Goal: Task Accomplishment & Management: Manage account settings

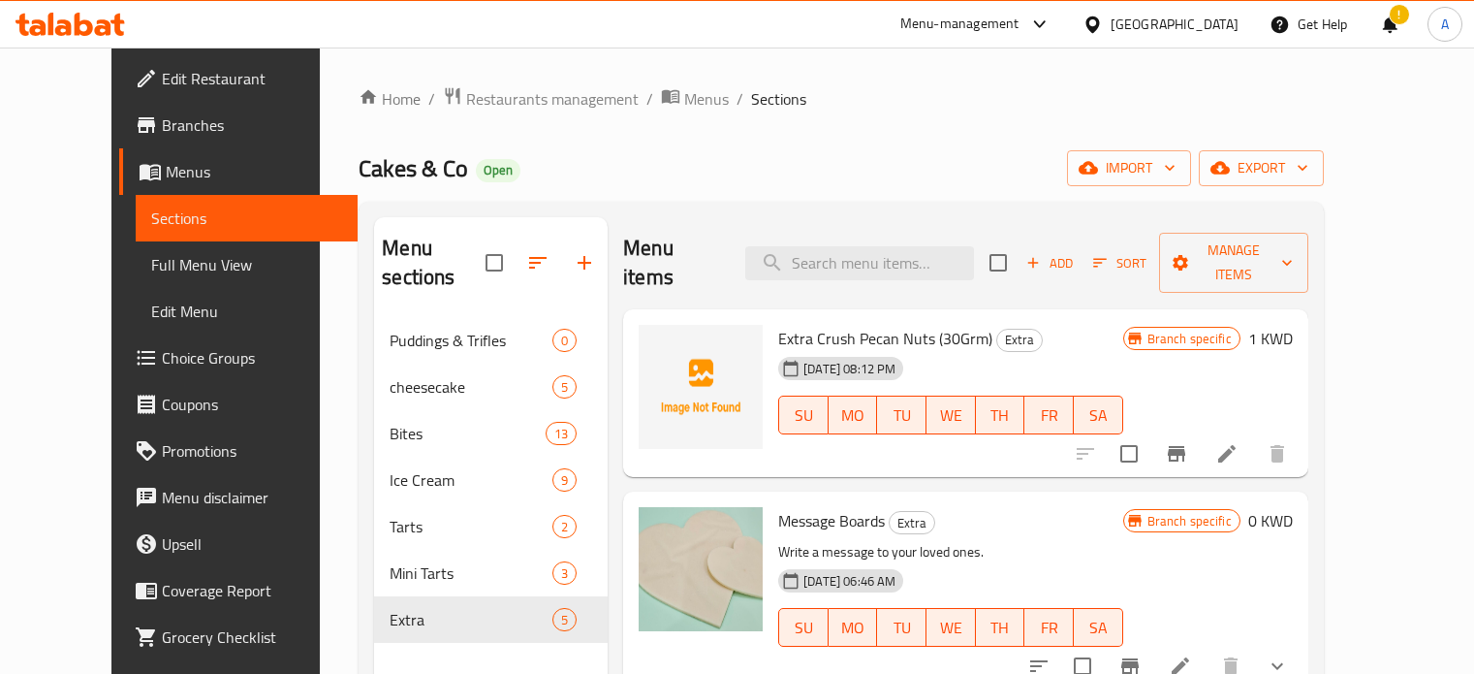
scroll to position [271, 0]
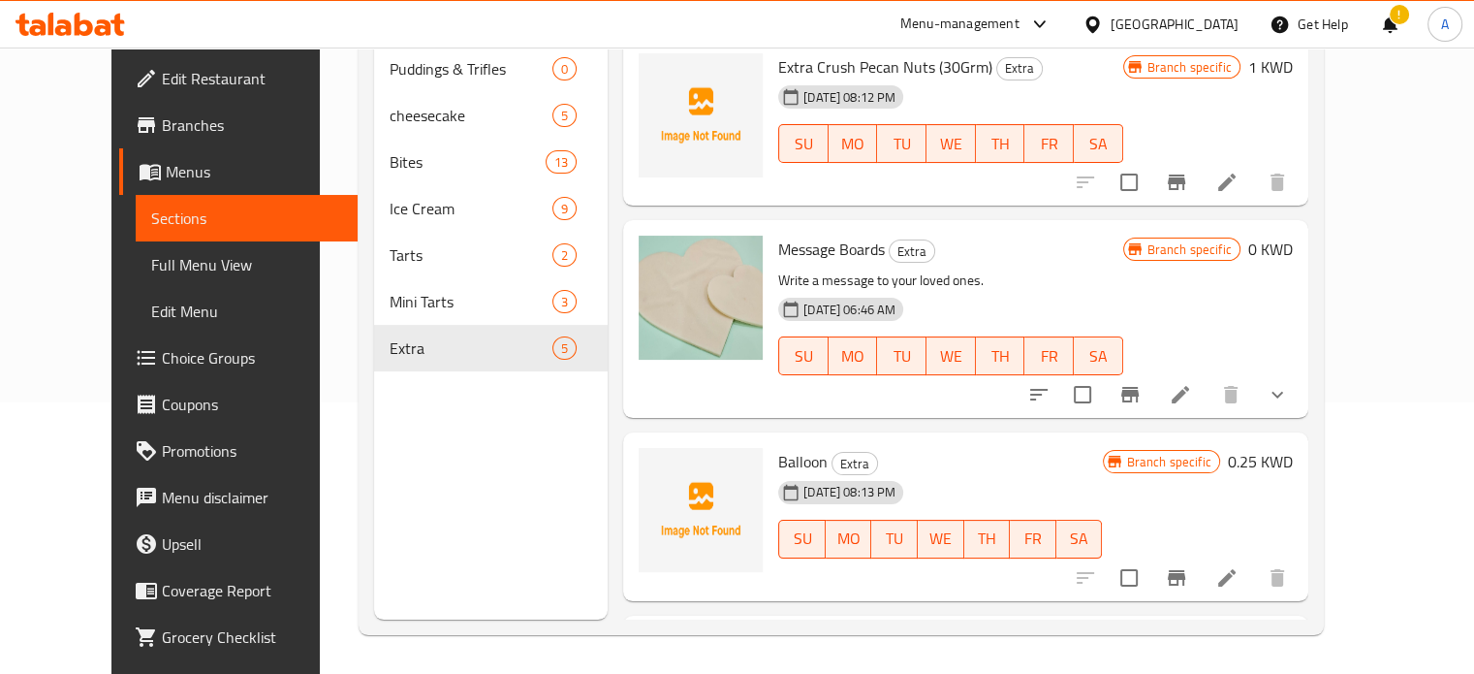
click at [65, 14] on icon at bounding box center [71, 24] width 110 height 23
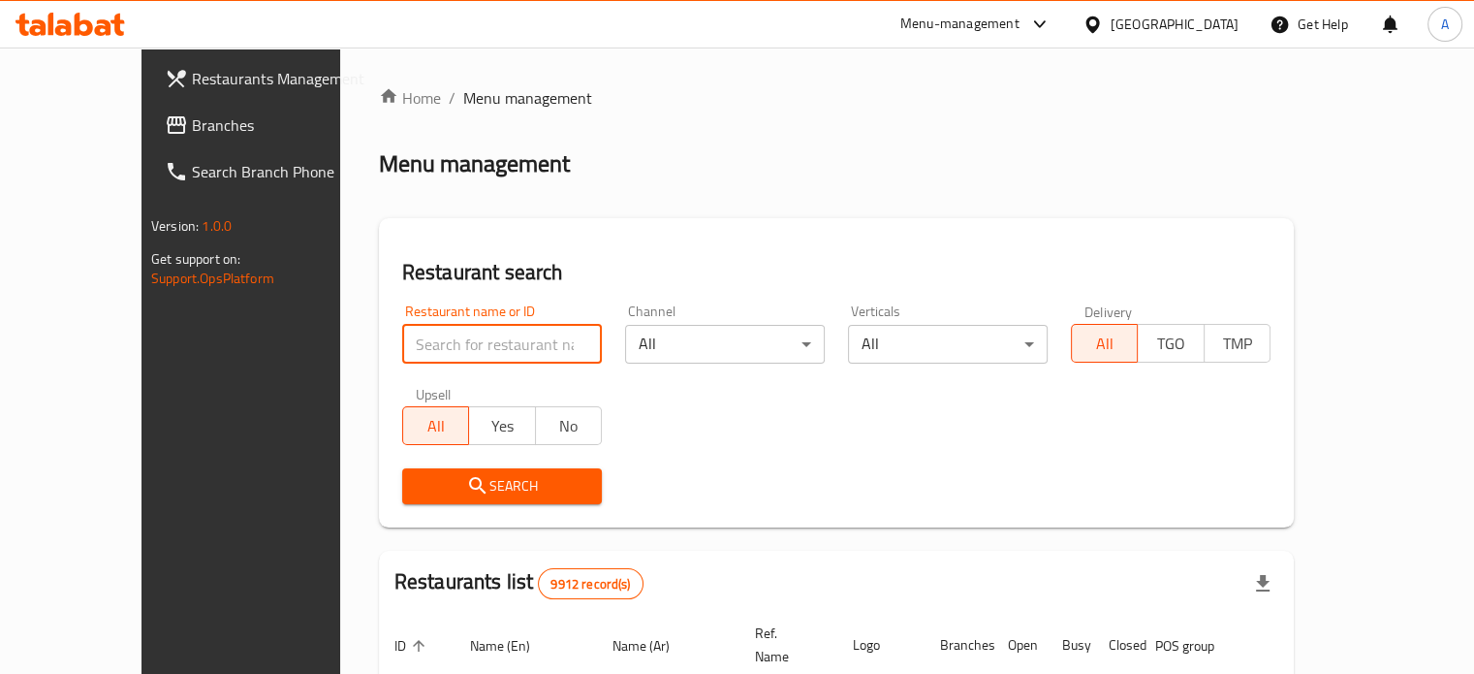
click at [402, 344] on input "search" at bounding box center [502, 344] width 200 height 39
paste input "C chicken"
type input "C chicken"
click at [459, 493] on span "Search" at bounding box center [502, 486] width 169 height 24
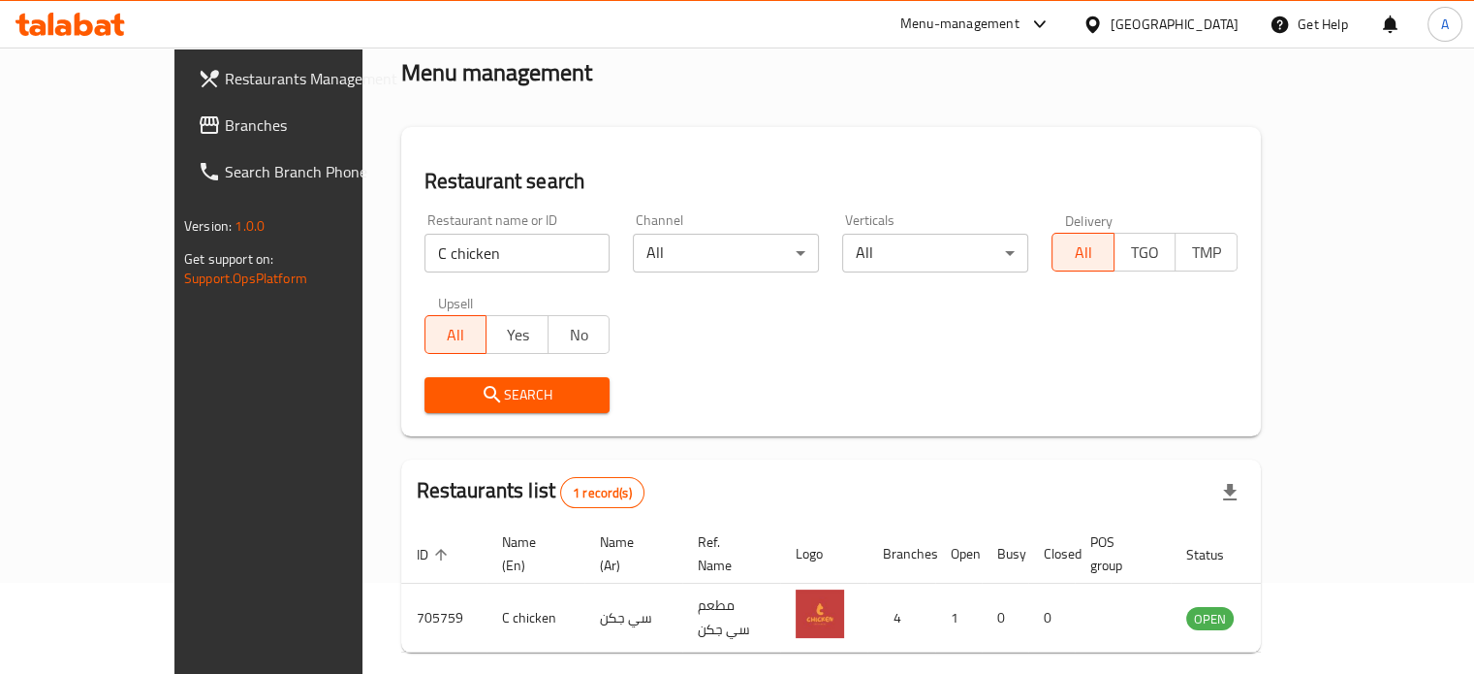
scroll to position [151, 0]
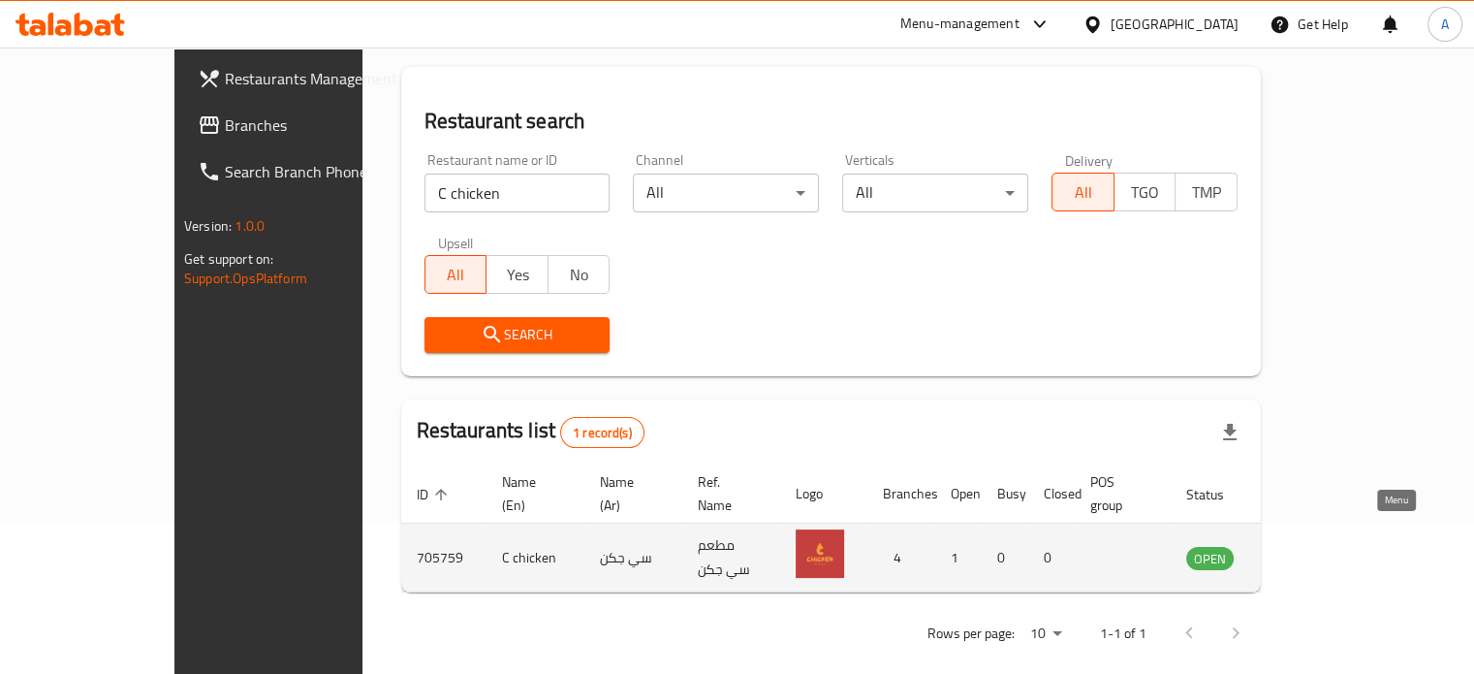
click at [1311, 546] on icon "enhanced table" at bounding box center [1299, 557] width 23 height 23
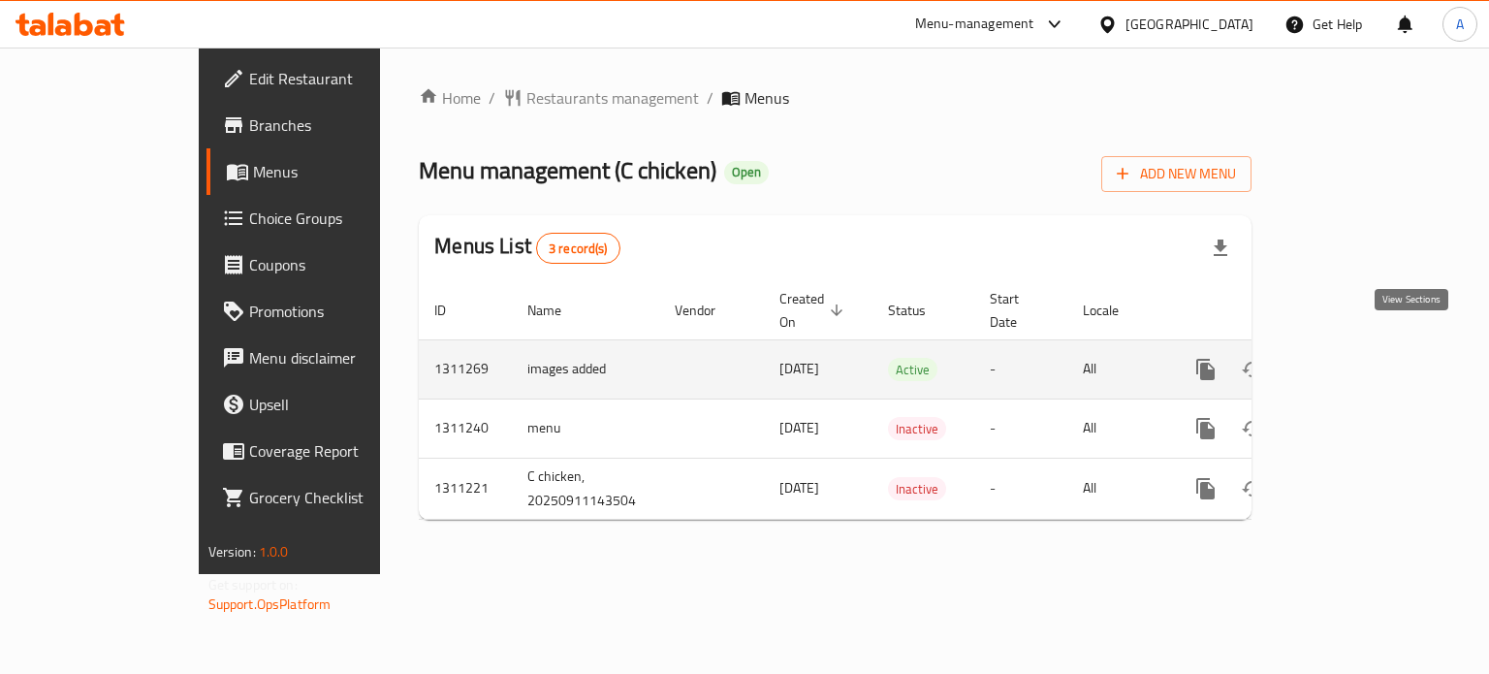
click at [1357, 358] on icon "enhanced table" at bounding box center [1345, 369] width 23 height 23
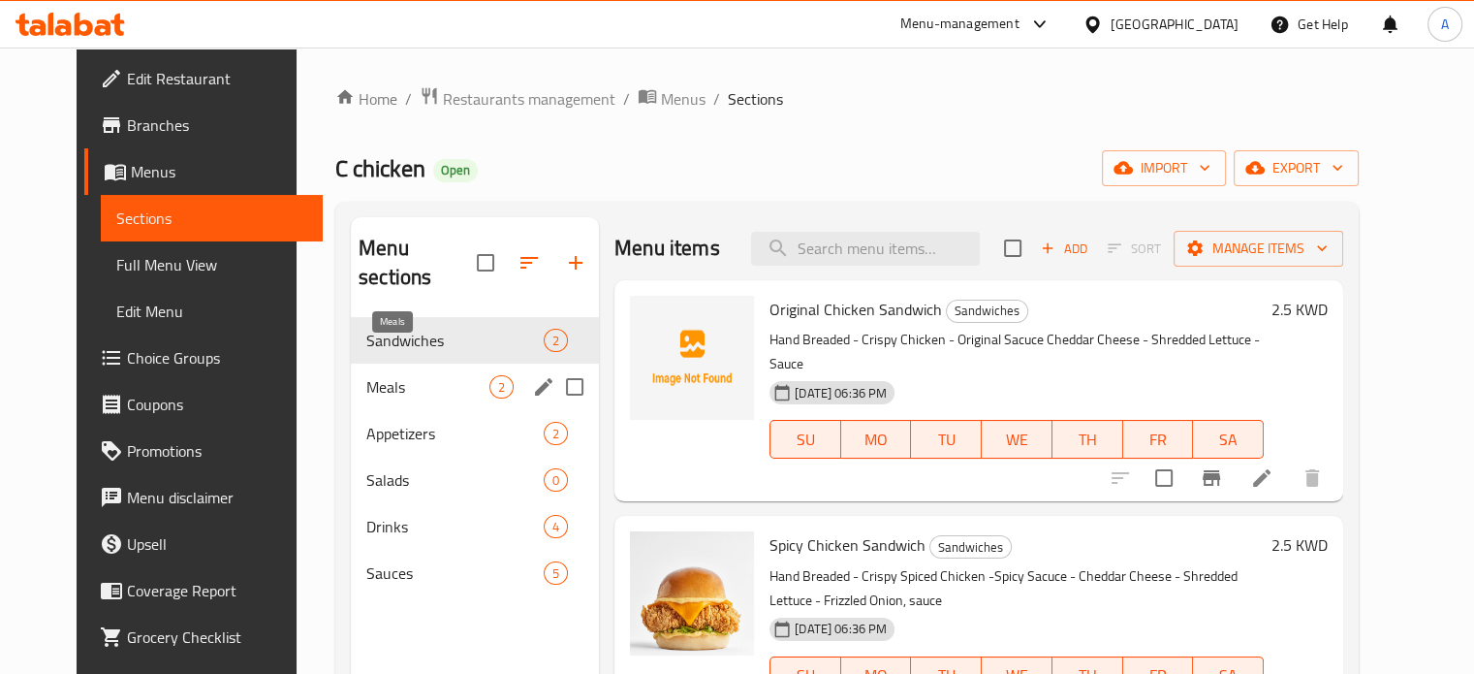
click at [372, 375] on span "Meals" at bounding box center [427, 386] width 123 height 23
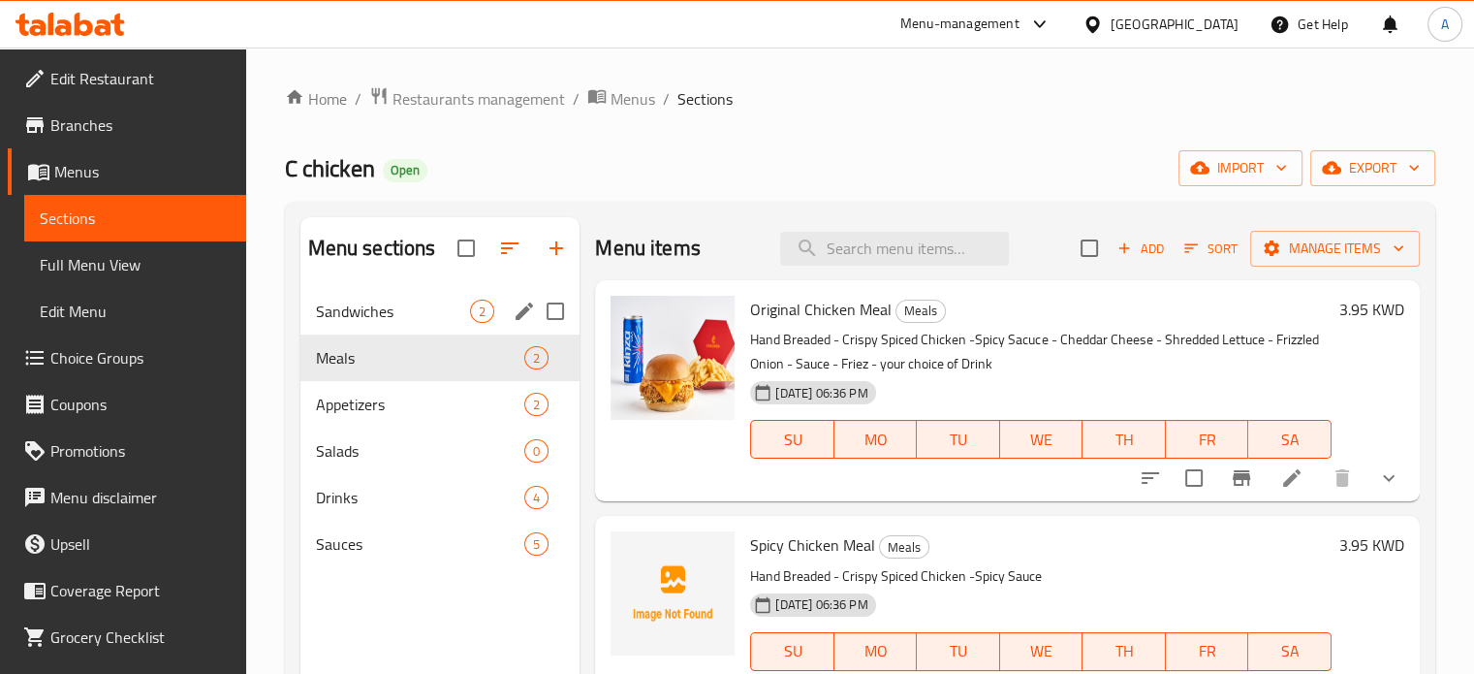
click at [413, 328] on div "Sandwiches 2" at bounding box center [440, 311] width 280 height 47
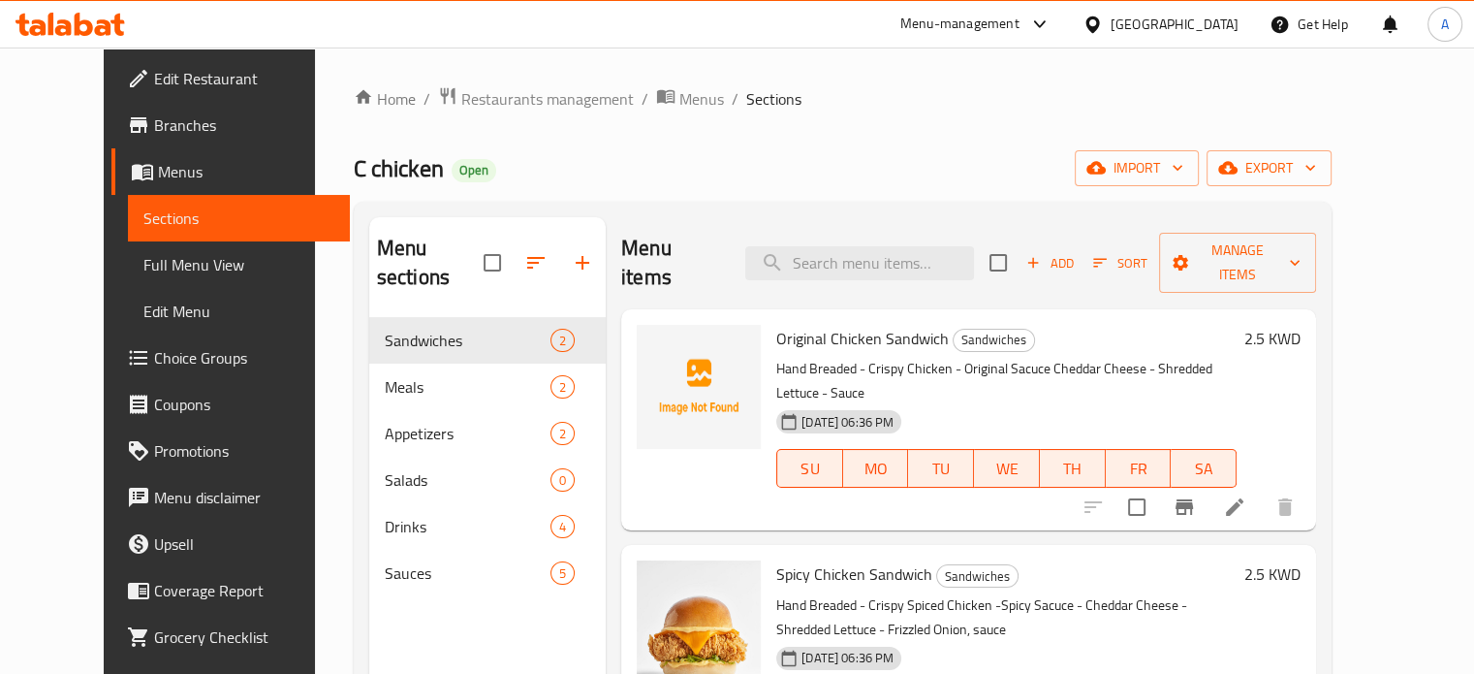
click at [82, 29] on icon at bounding box center [71, 24] width 110 height 23
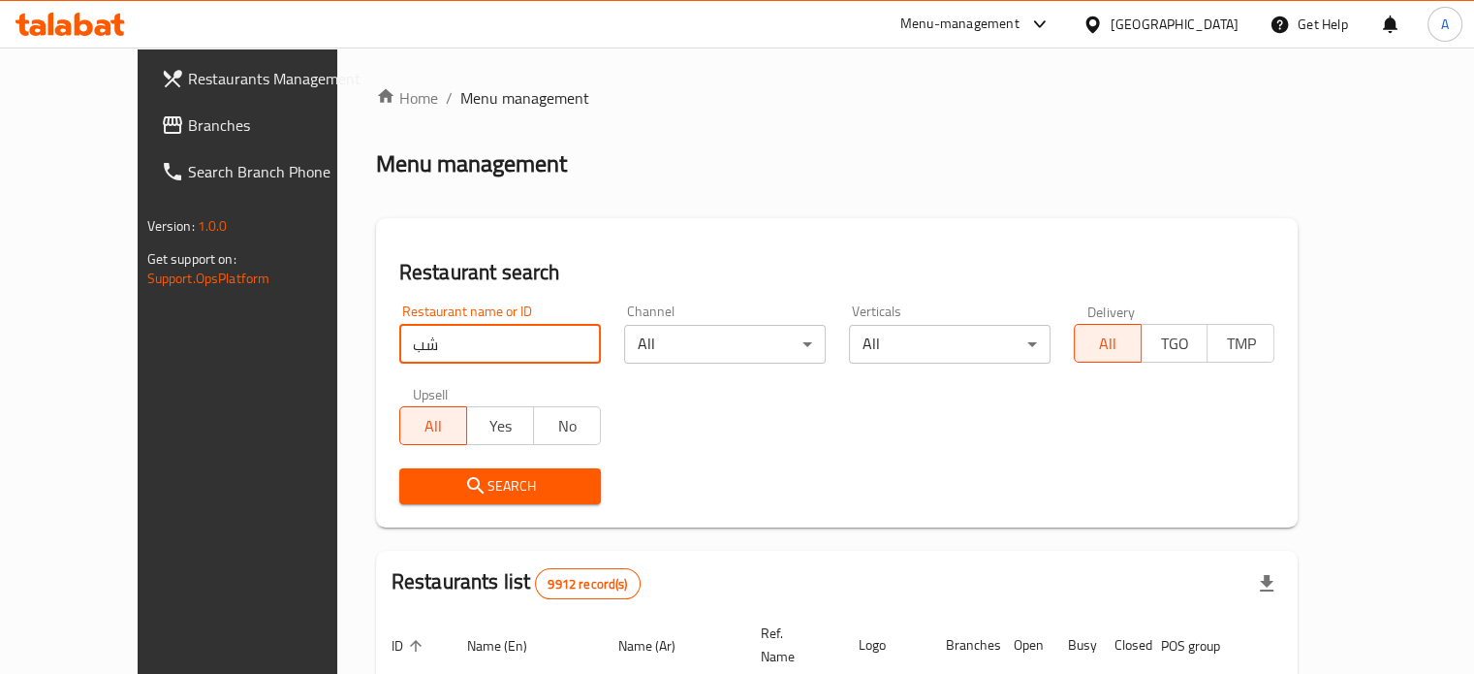
type input "ش"
type input "afc"
click button "Search" at bounding box center [500, 486] width 202 height 36
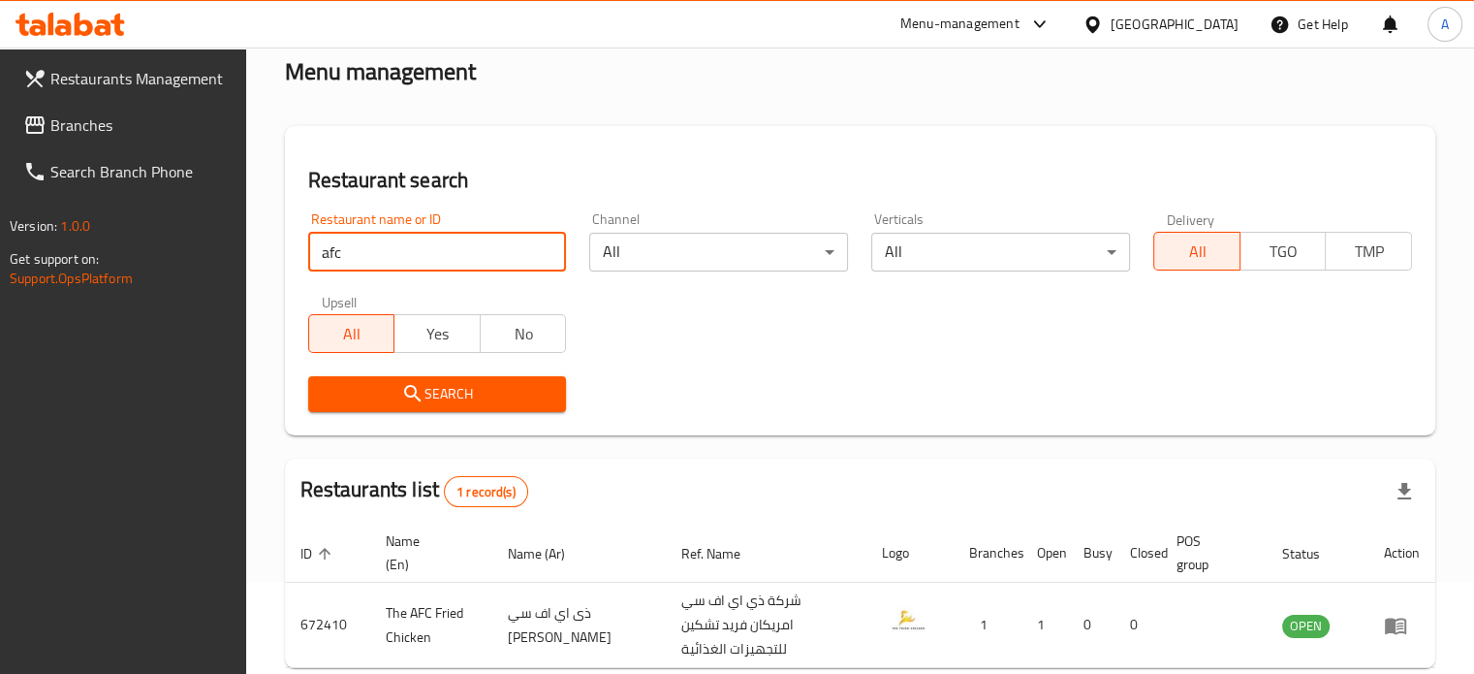
scroll to position [174, 0]
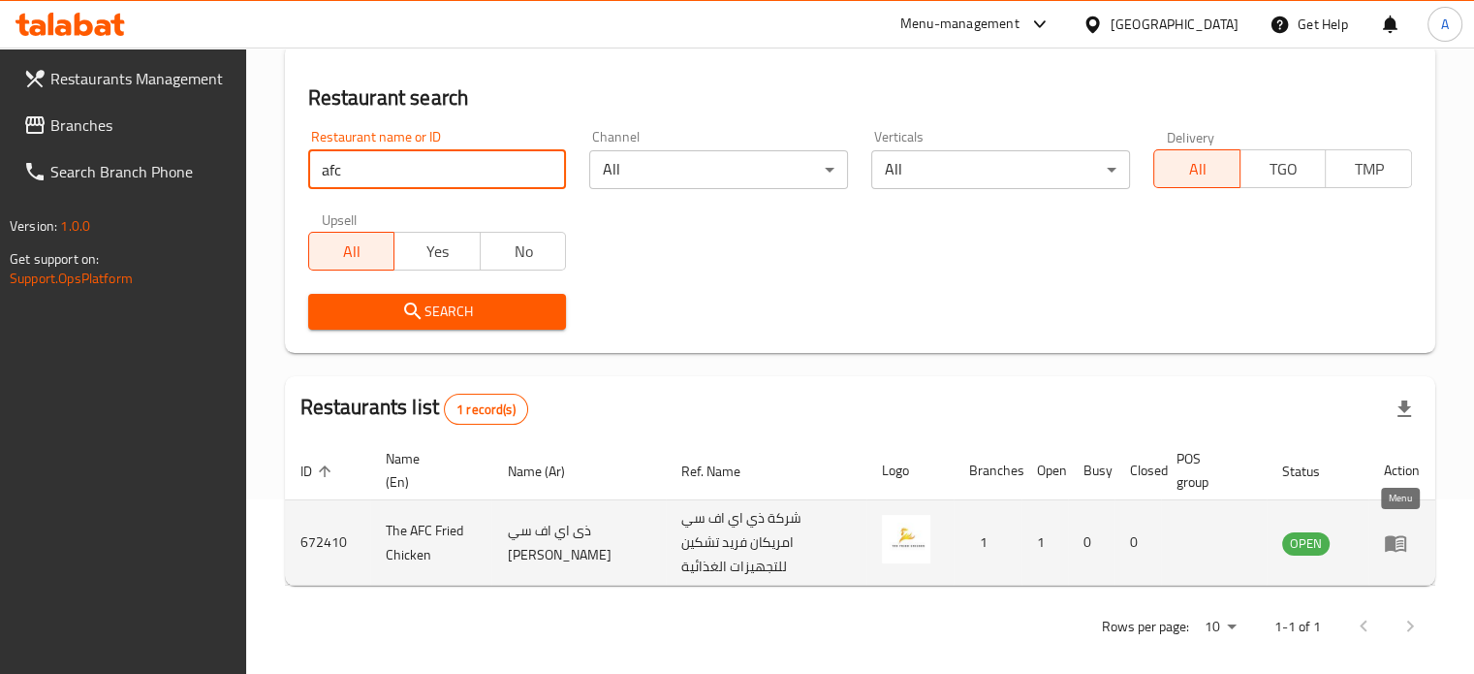
click at [1406, 537] on icon "enhanced table" at bounding box center [1395, 543] width 21 height 16
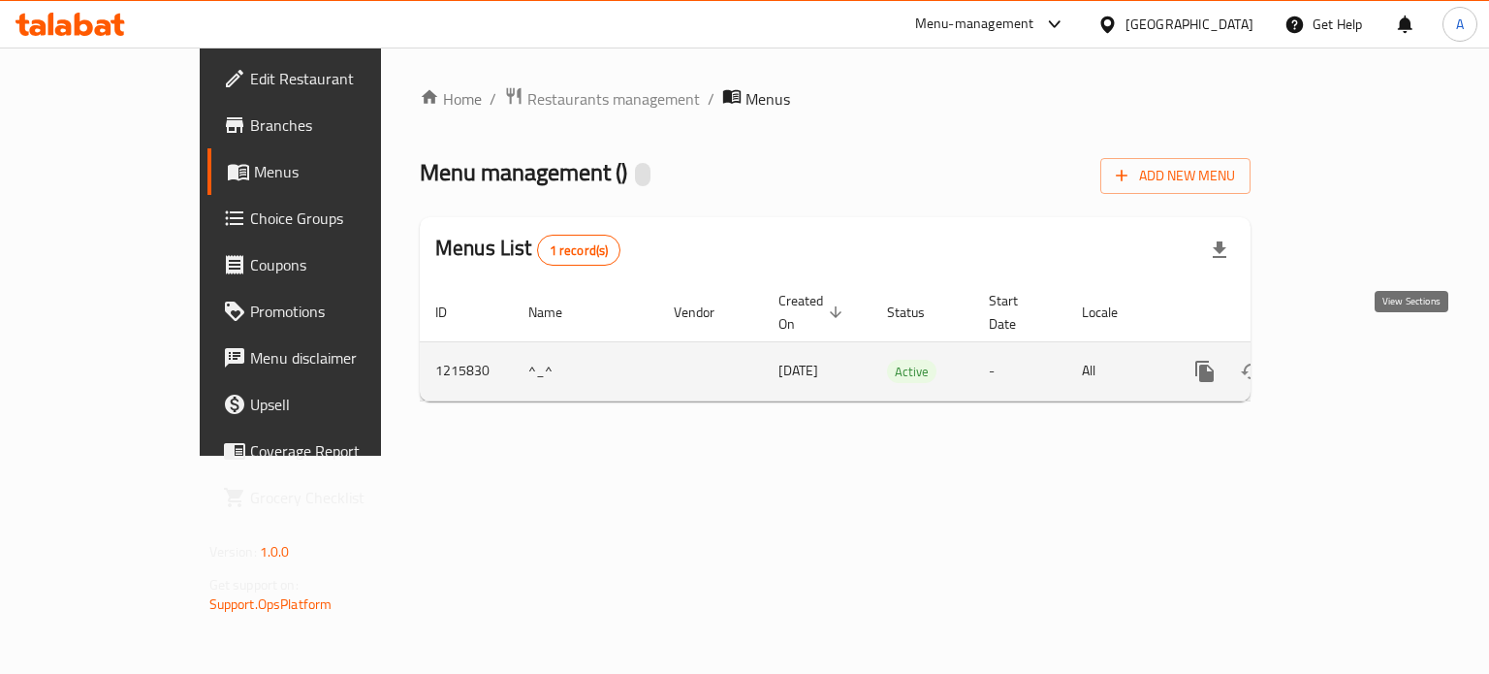
click at [1356, 360] on icon "enhanced table" at bounding box center [1344, 371] width 23 height 23
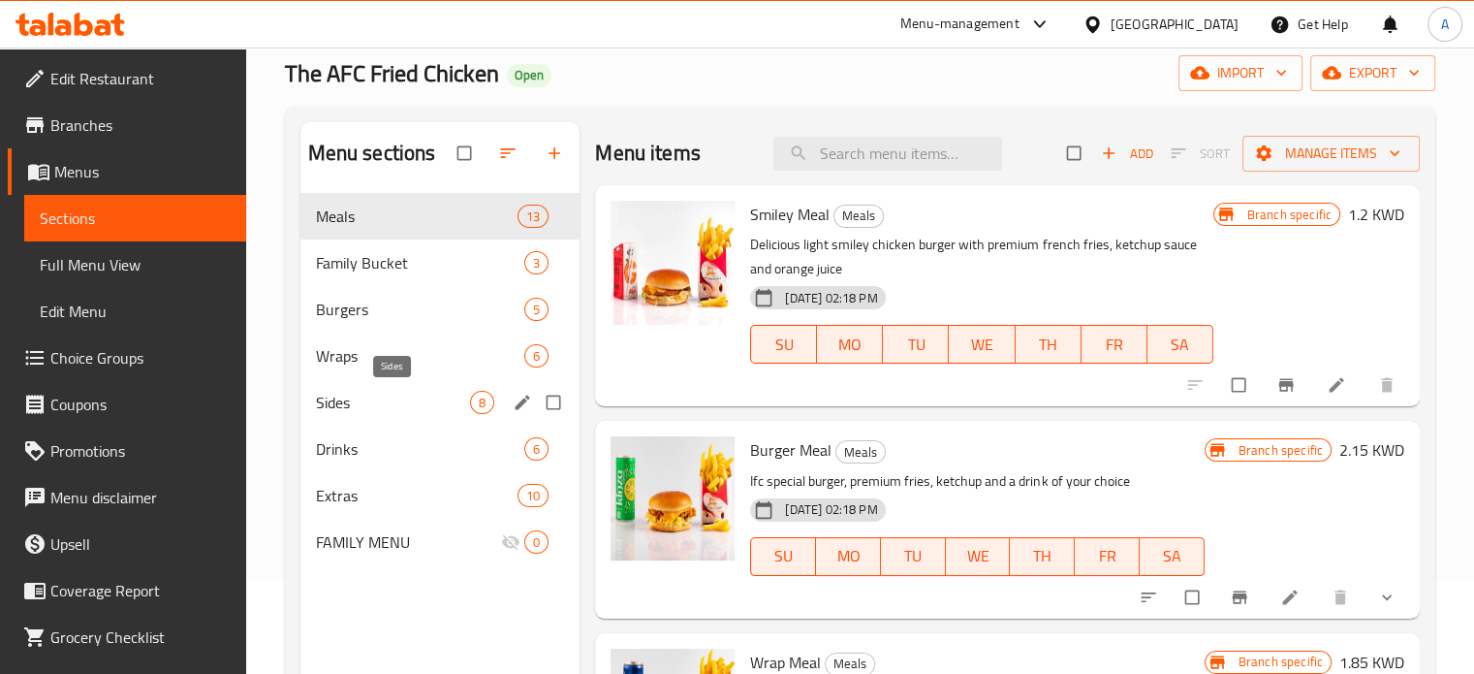
scroll to position [194, 0]
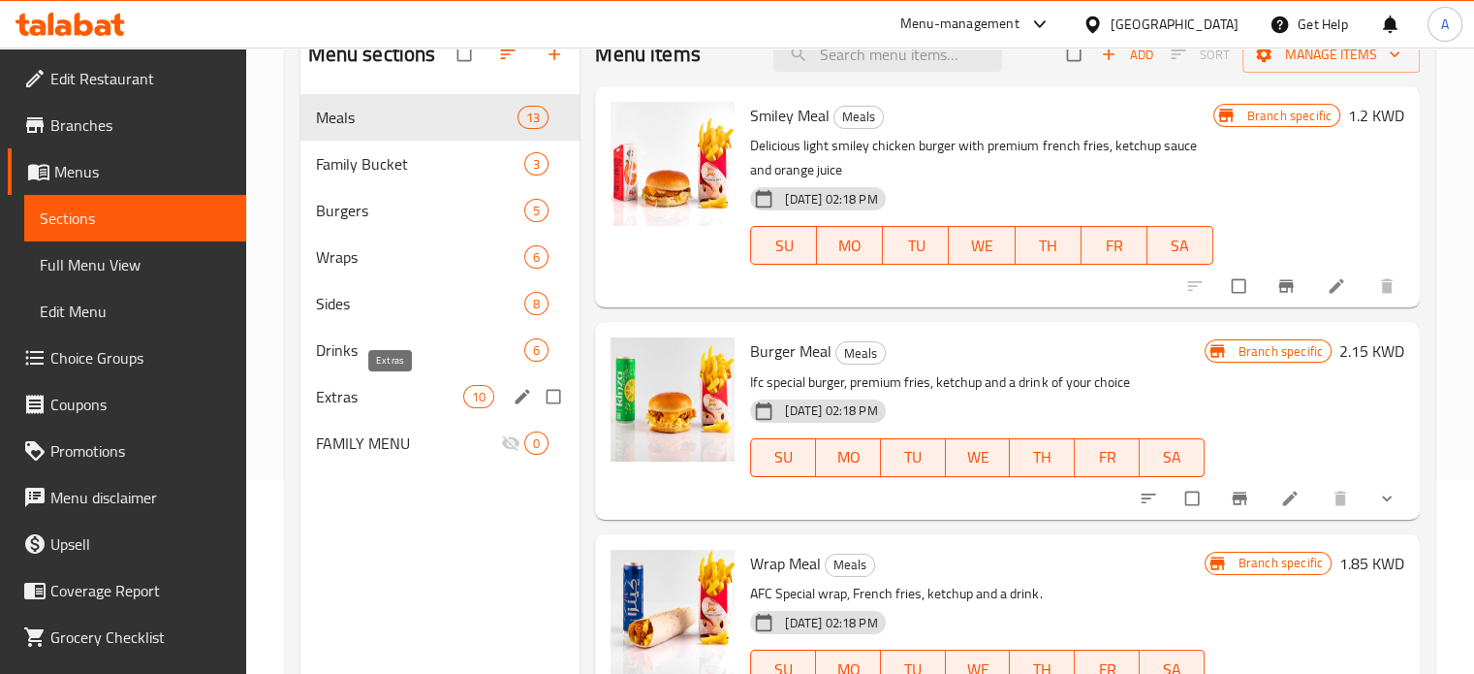
click at [376, 391] on span "Extras" at bounding box center [390, 396] width 148 height 23
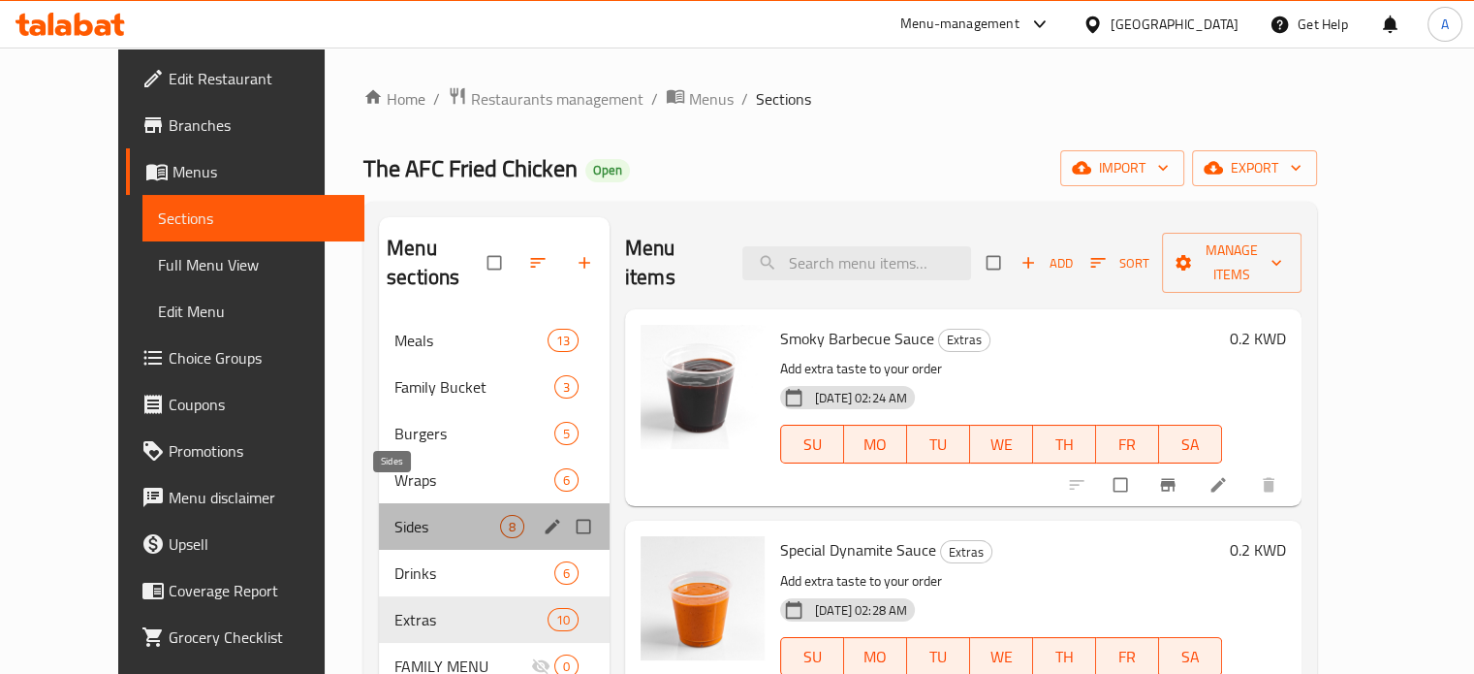
click at [395, 515] on span "Sides" at bounding box center [448, 526] width 106 height 23
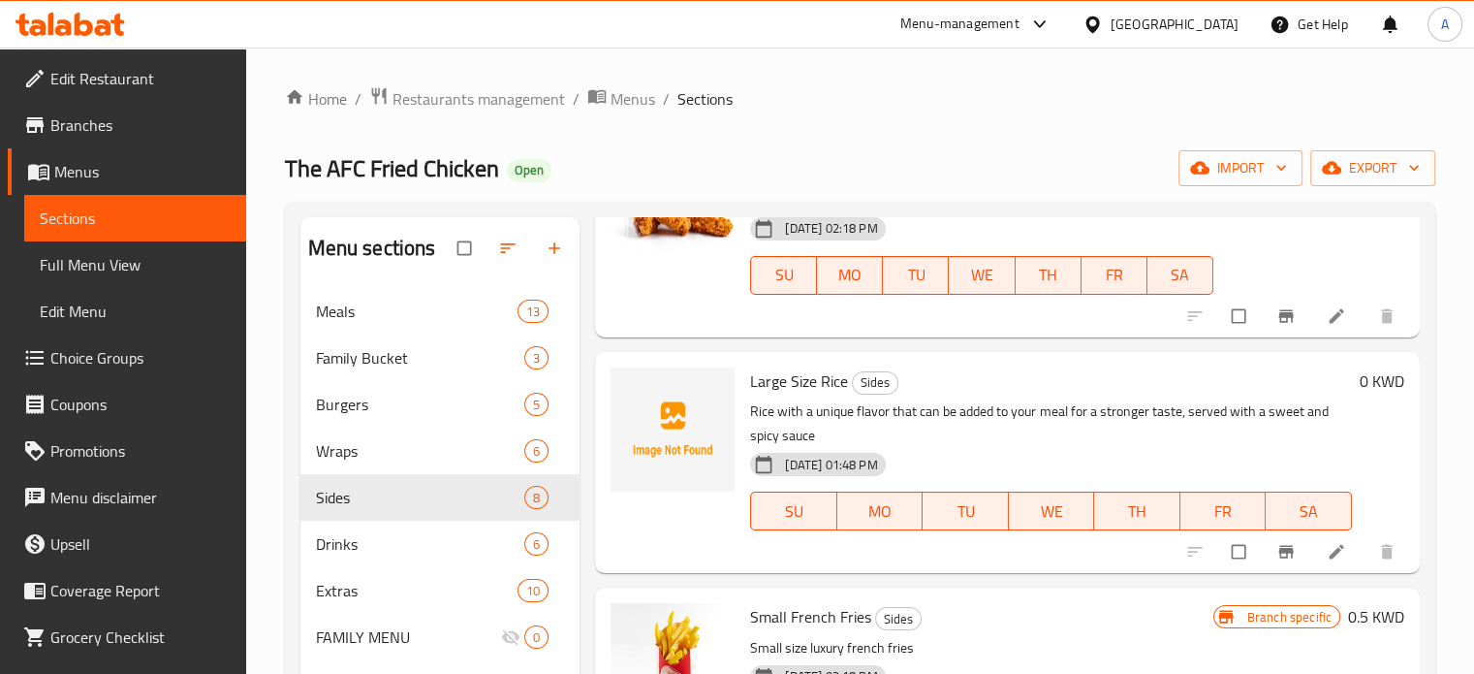
scroll to position [969, 0]
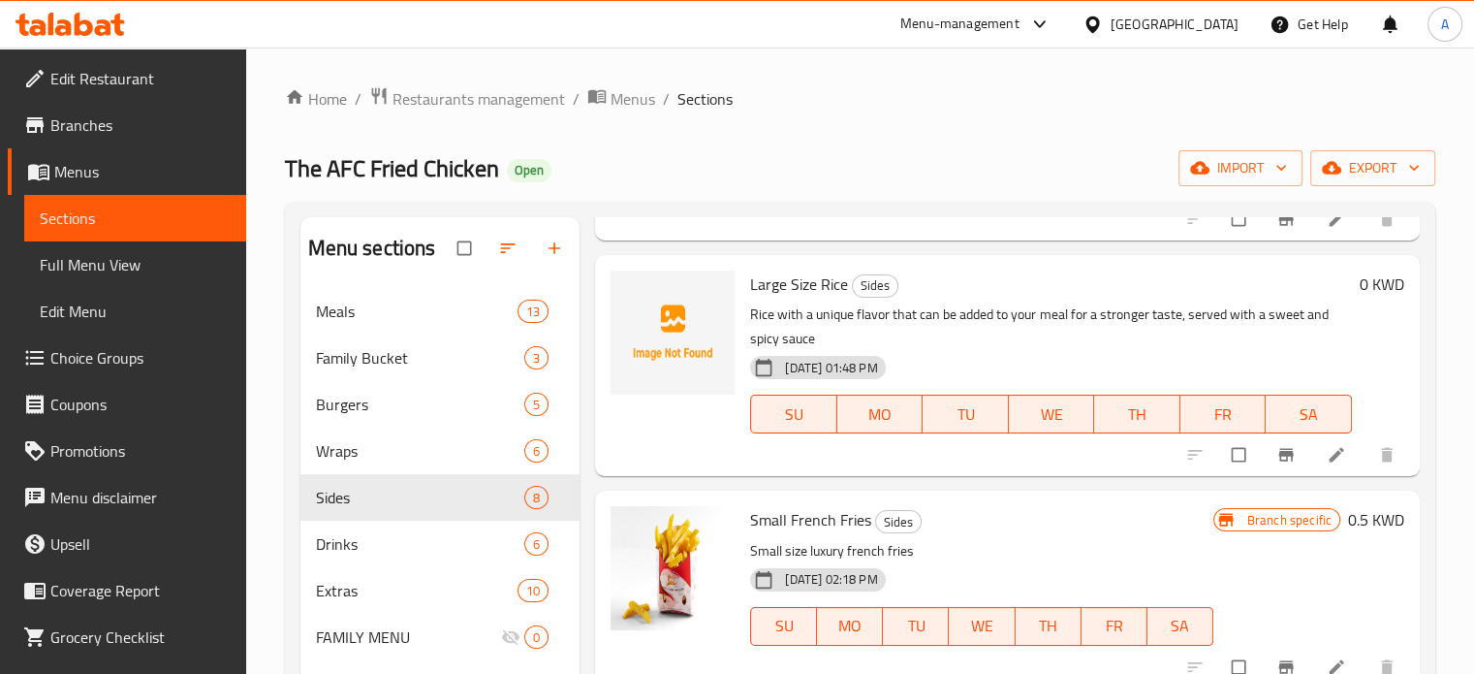
click at [1327, 456] on icon at bounding box center [1336, 454] width 19 height 19
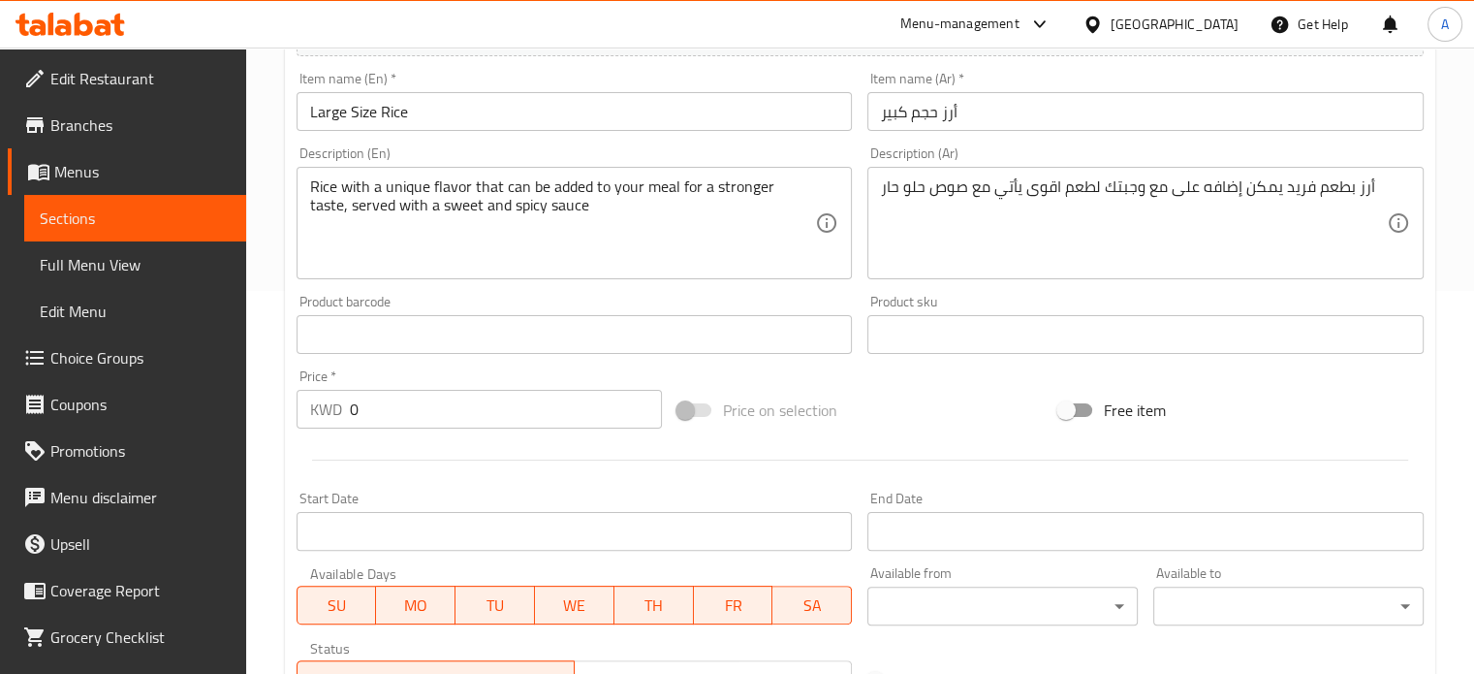
scroll to position [388, 0]
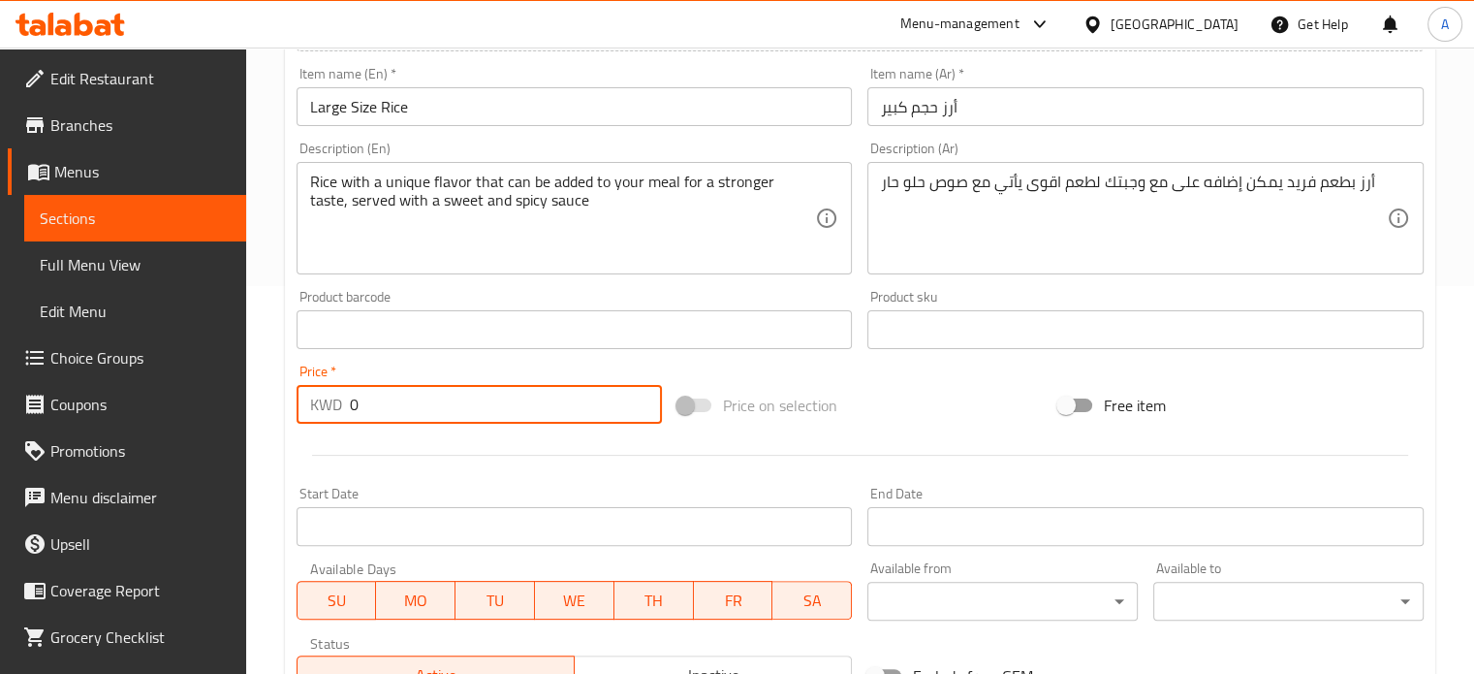
click at [407, 406] on input "0" at bounding box center [506, 404] width 312 height 39
click at [407, 404] on input "0" at bounding box center [506, 404] width 312 height 39
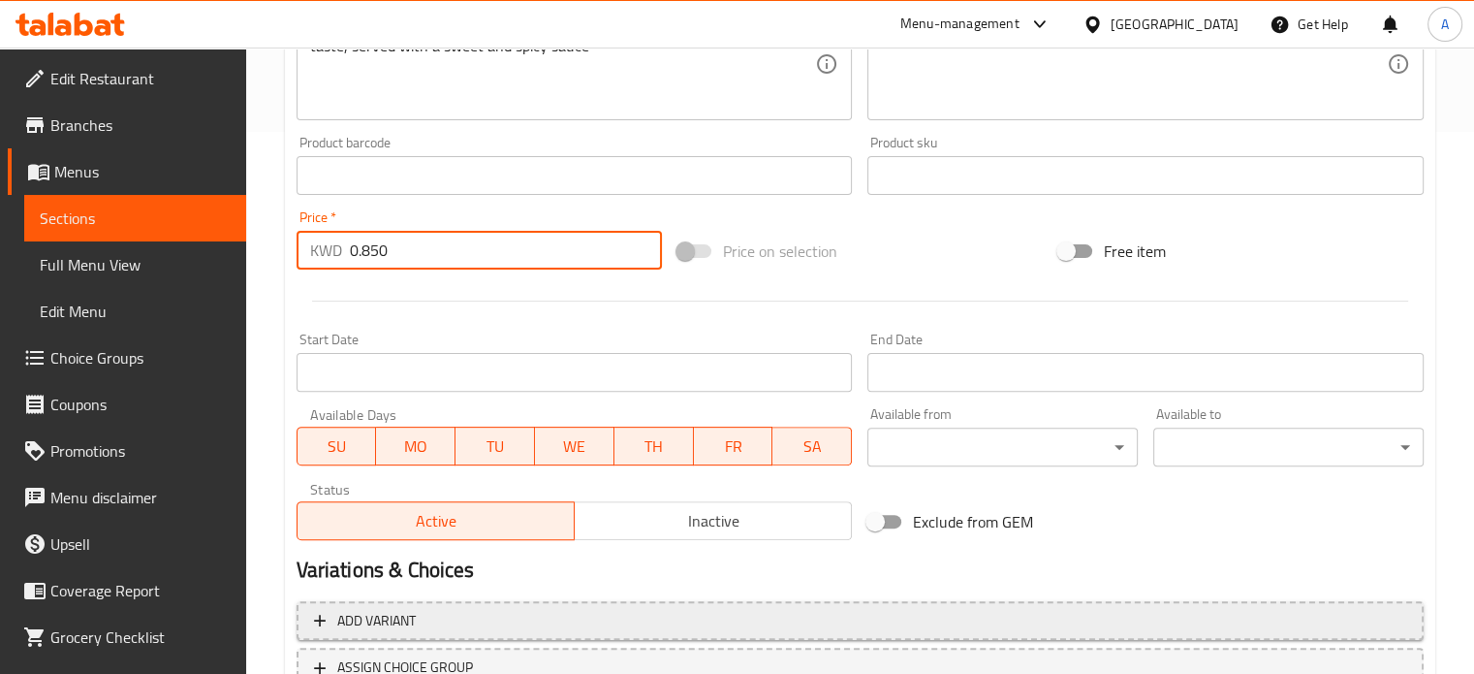
scroll to position [695, 0]
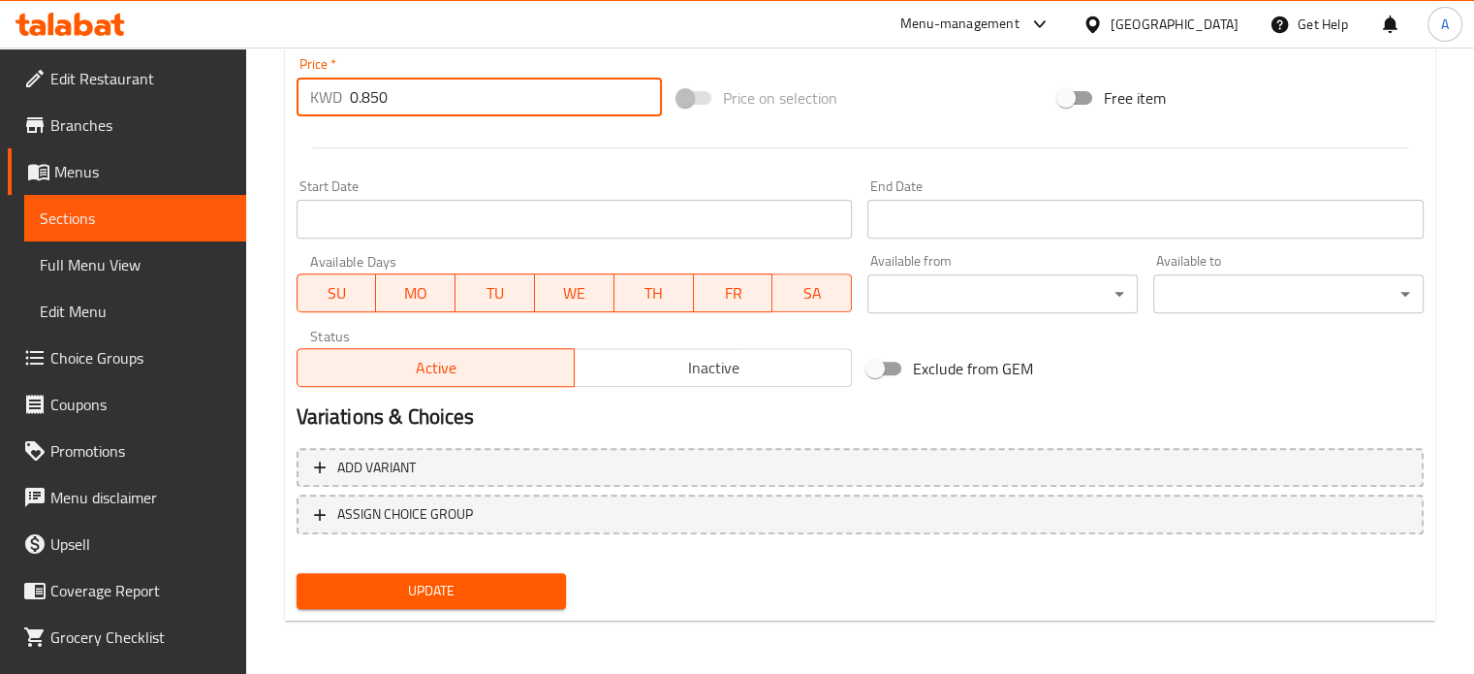
type input "0.850"
click at [438, 582] on span "Update" at bounding box center [431, 591] width 239 height 24
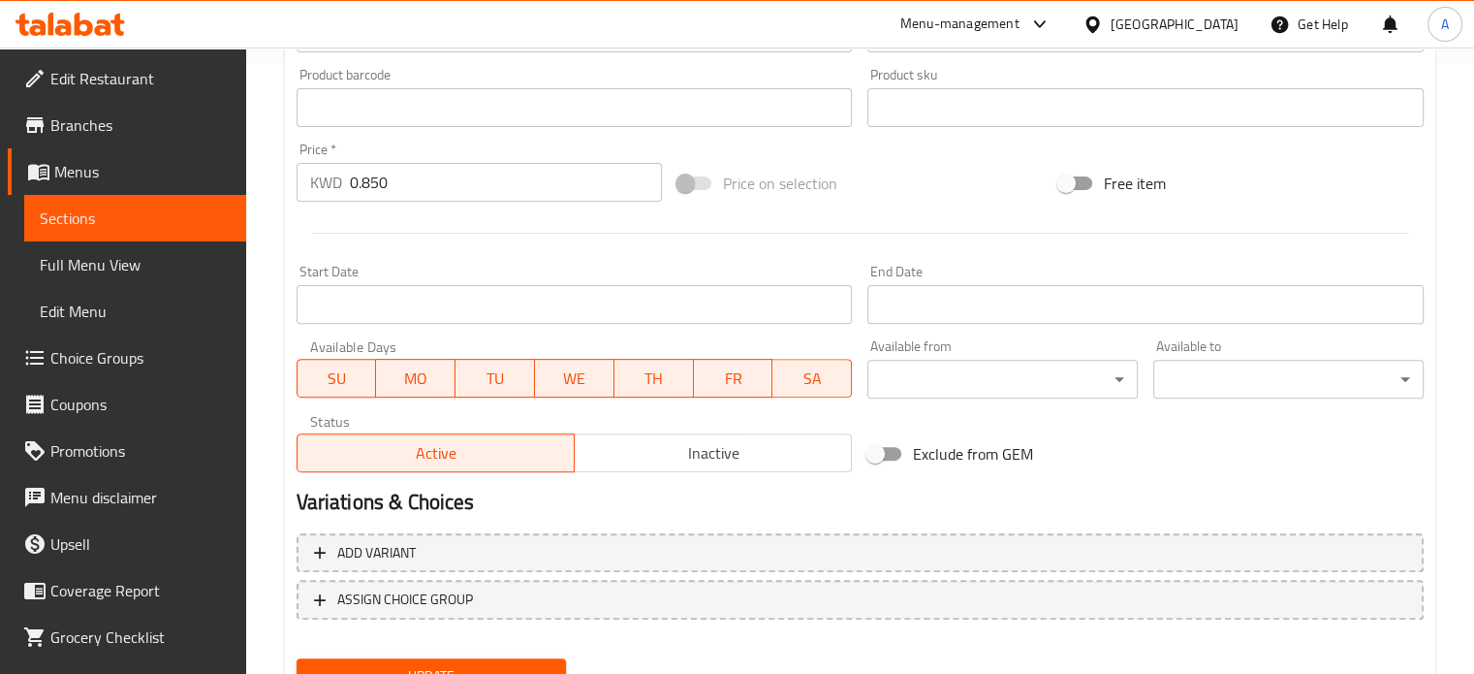
scroll to position [0, 0]
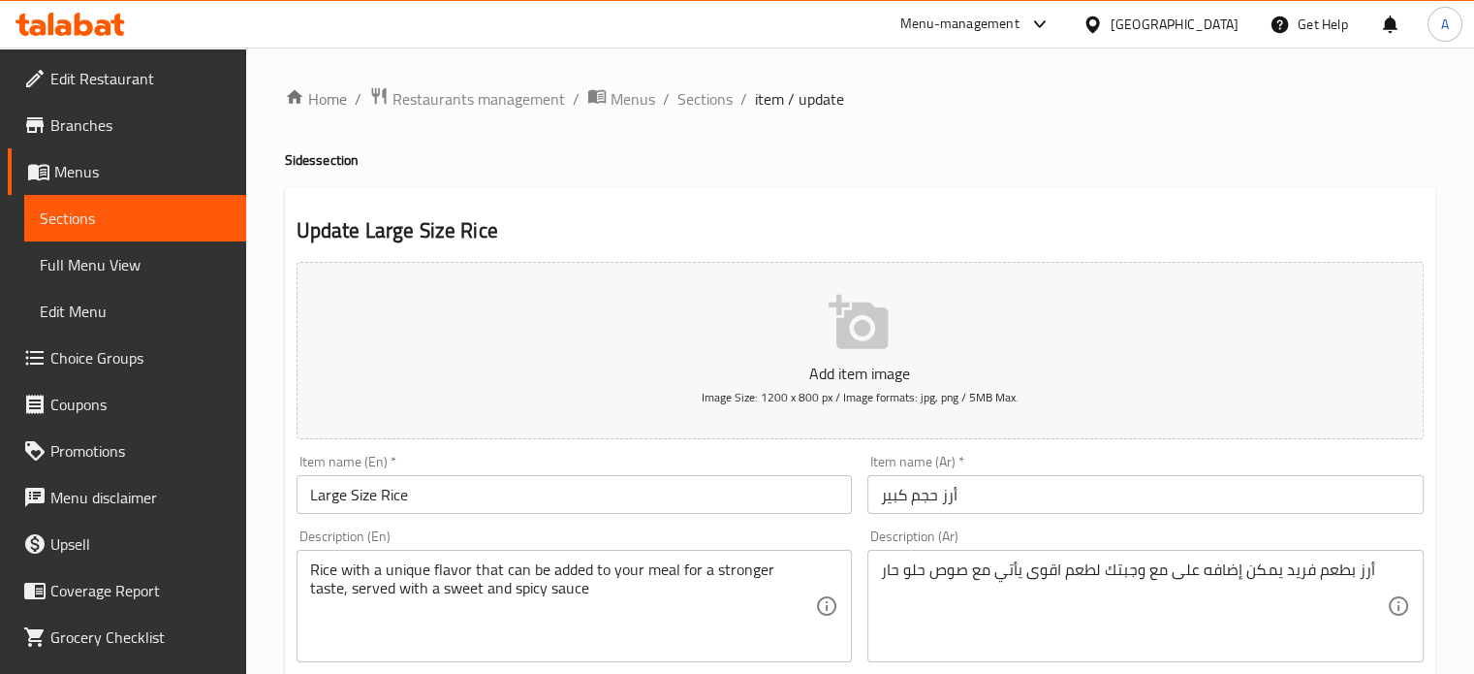
click at [99, 22] on icon at bounding box center [103, 27] width 16 height 16
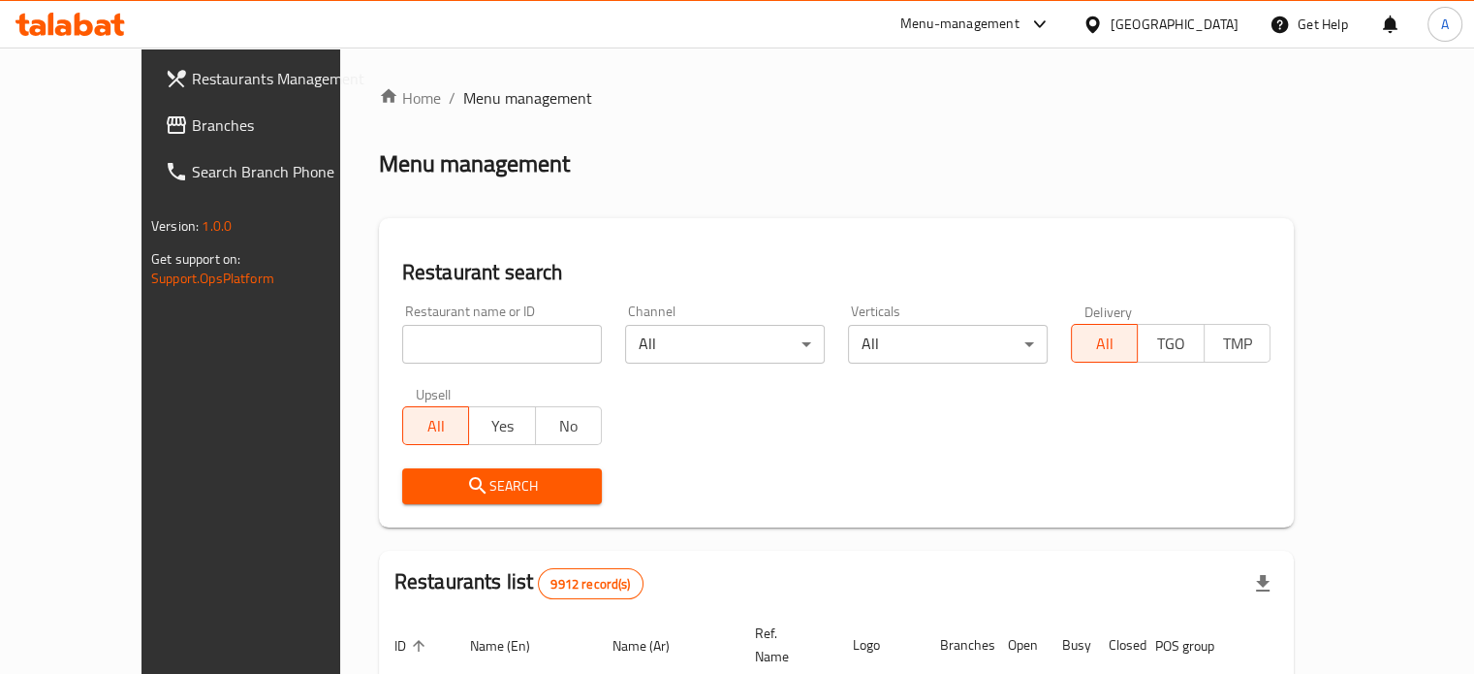
click at [458, 356] on input "search" at bounding box center [502, 344] width 200 height 39
type input "Cakes & Co"
click at [457, 492] on span "Search" at bounding box center [502, 486] width 169 height 24
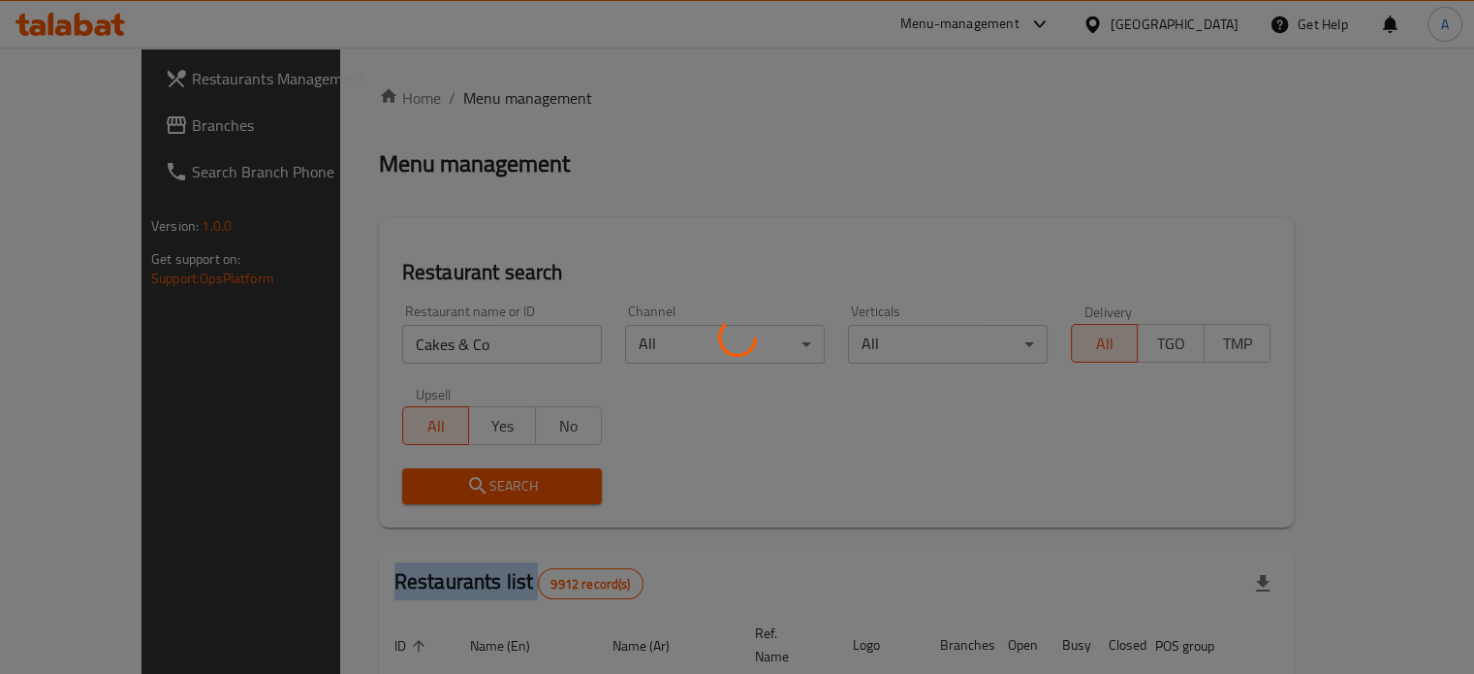
click at [457, 492] on div at bounding box center [737, 337] width 1474 height 674
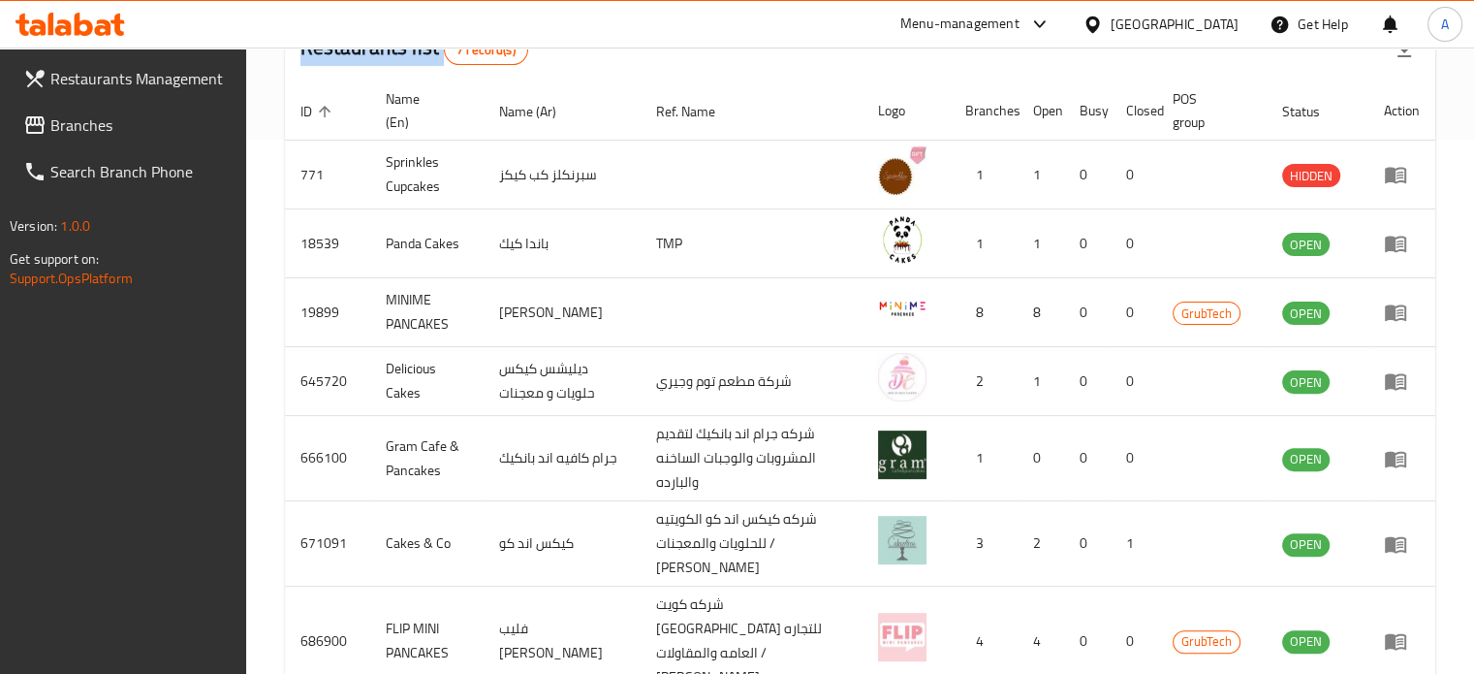
scroll to position [633, 0]
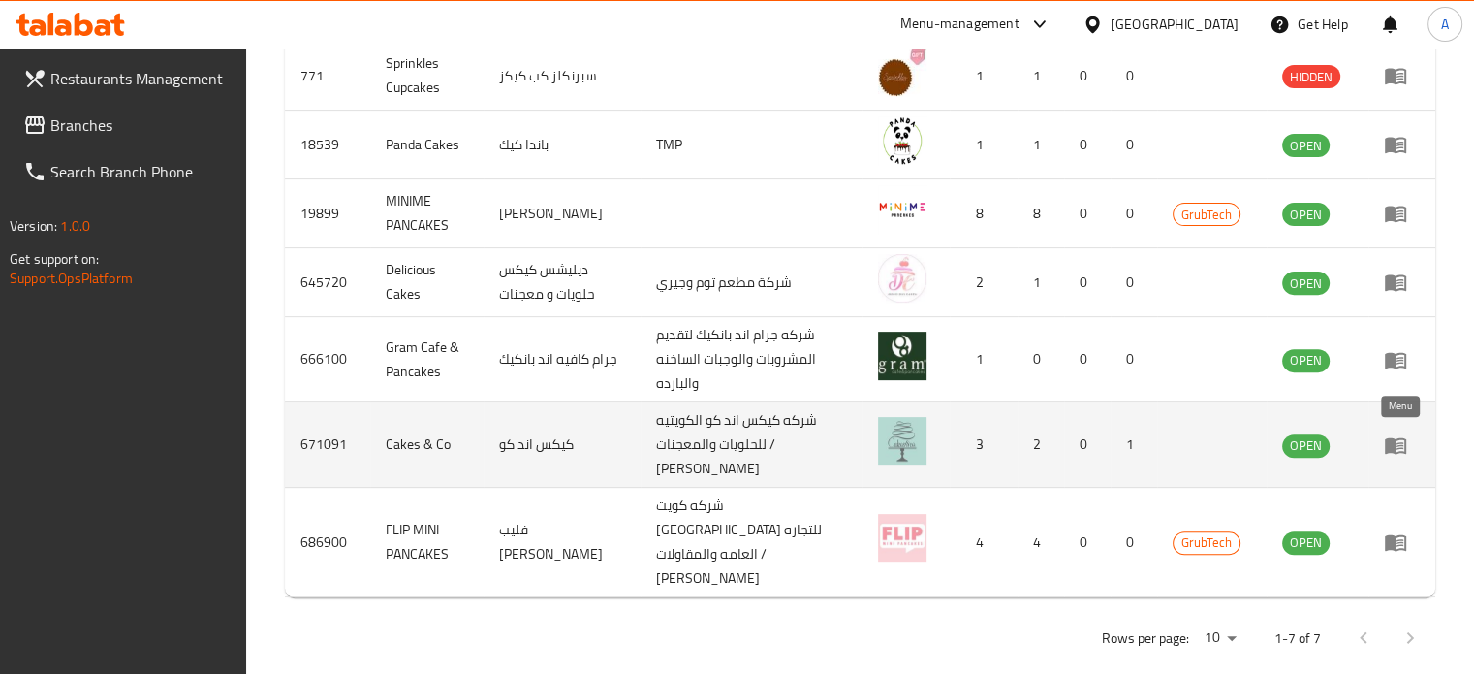
click at [1391, 445] on icon "enhanced table" at bounding box center [1395, 445] width 21 height 16
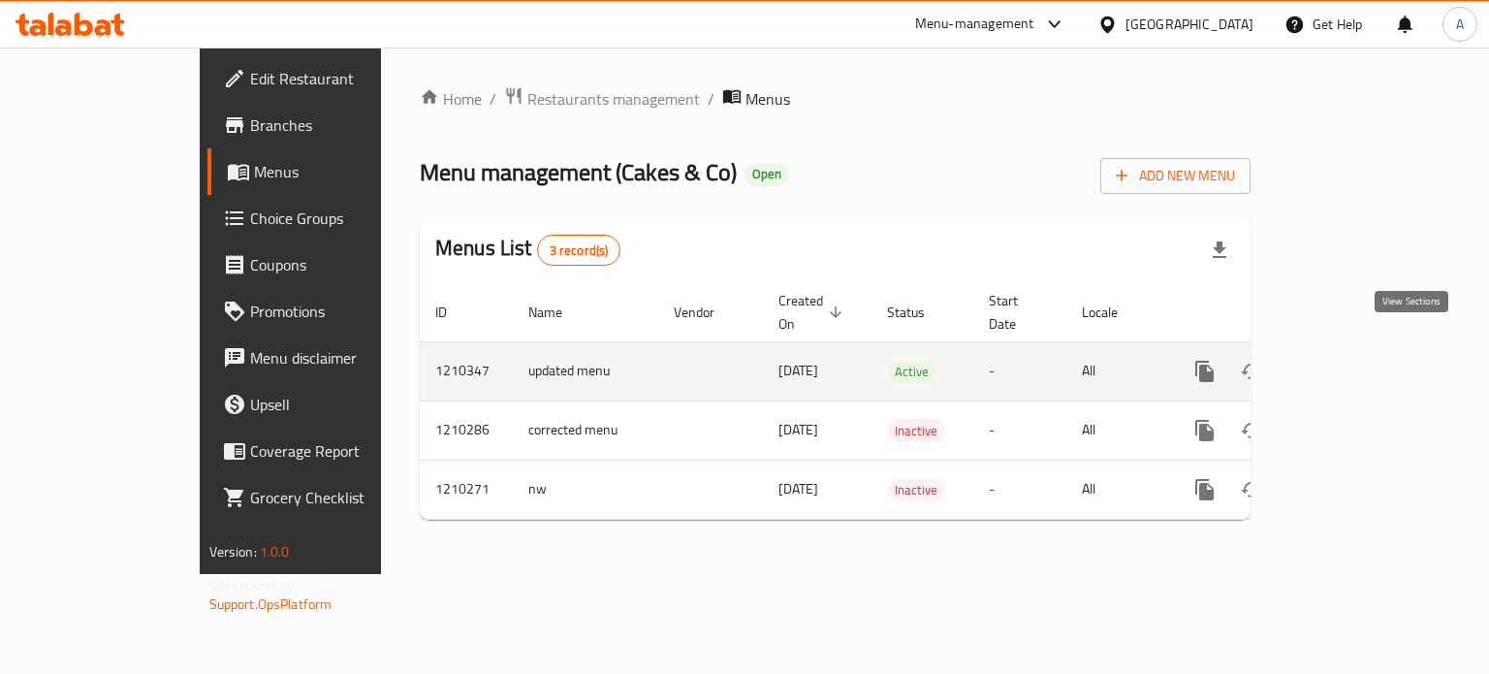
click at [1356, 360] on icon "enhanced table" at bounding box center [1344, 371] width 23 height 23
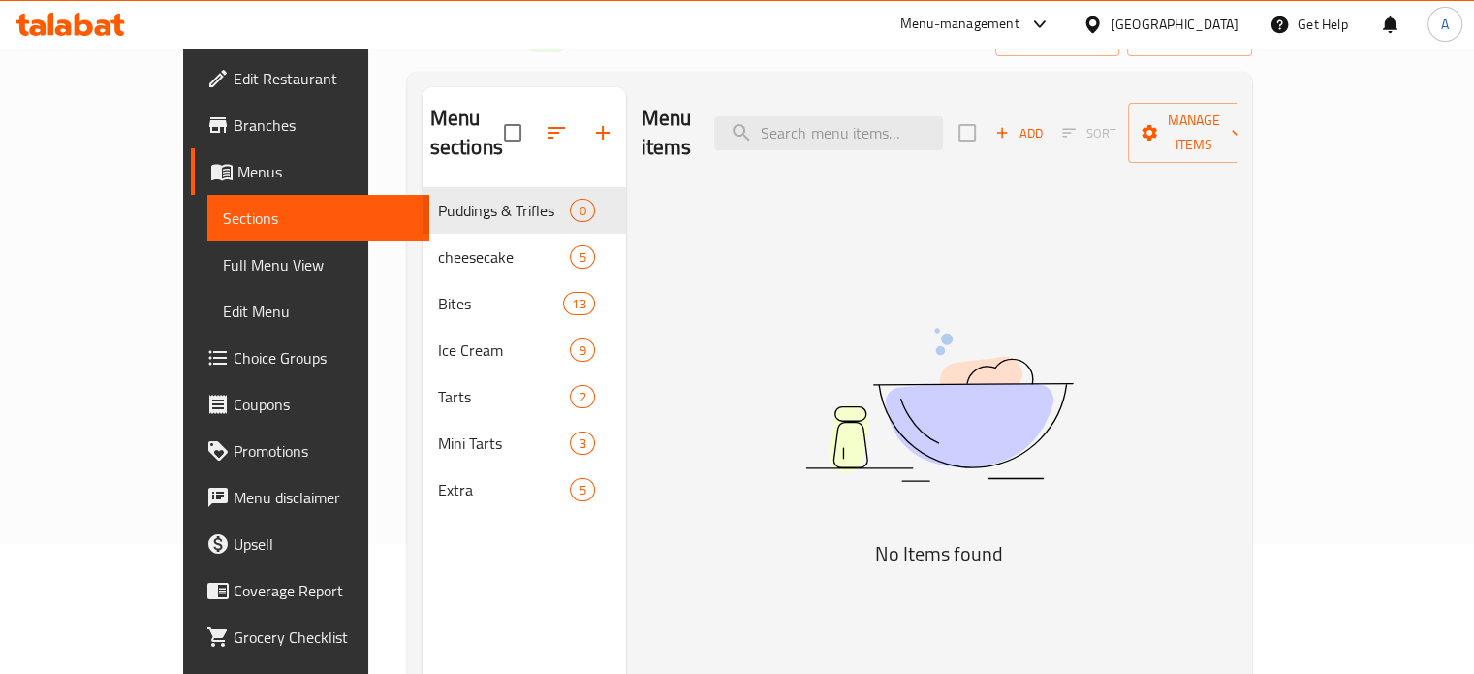
scroll to position [97, 0]
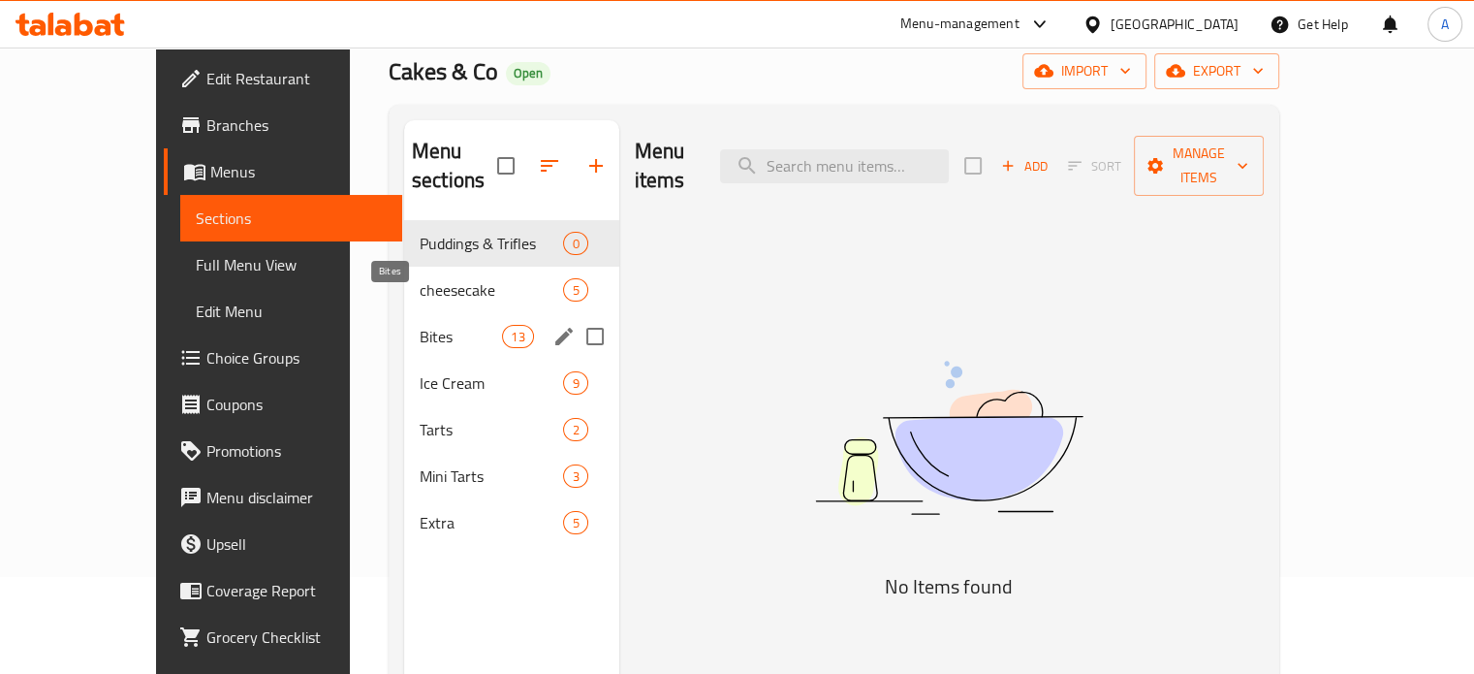
click at [420, 325] on span "Bites" at bounding box center [461, 336] width 82 height 23
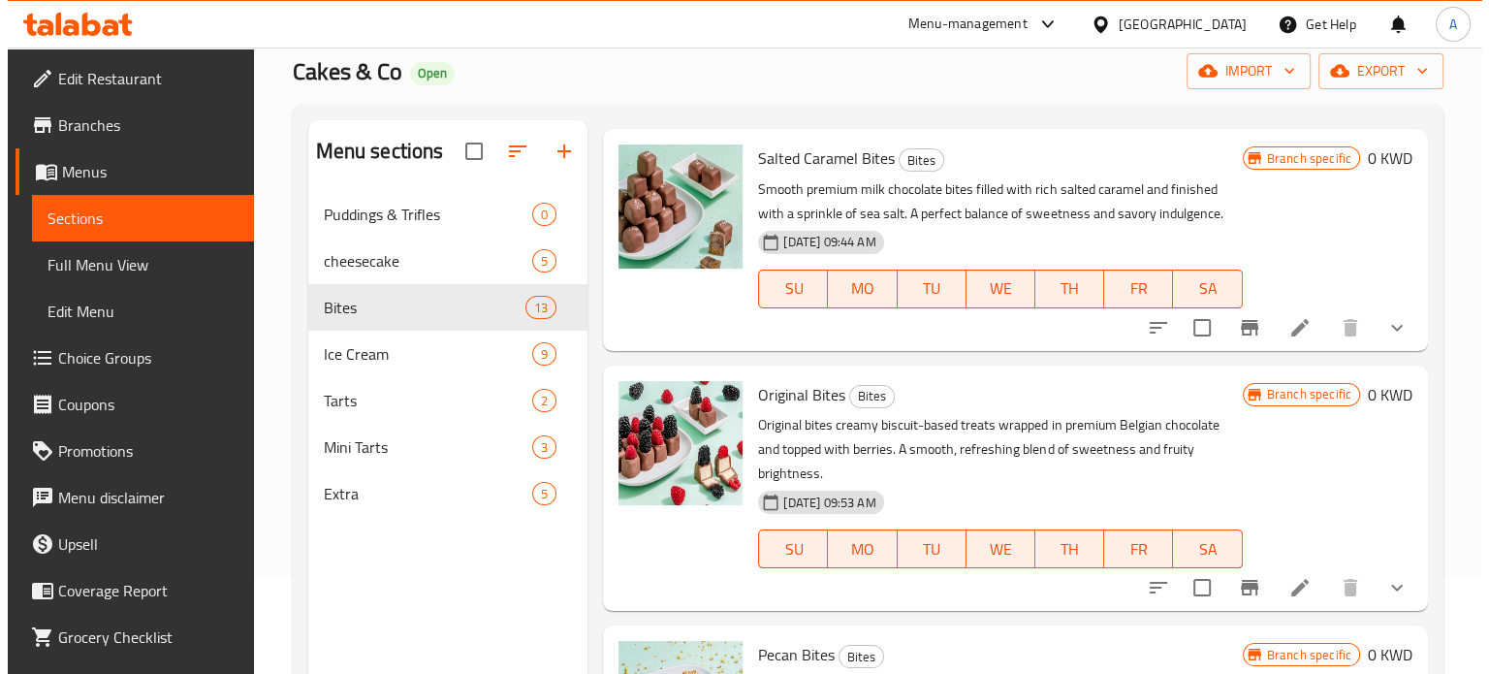
scroll to position [1454, 0]
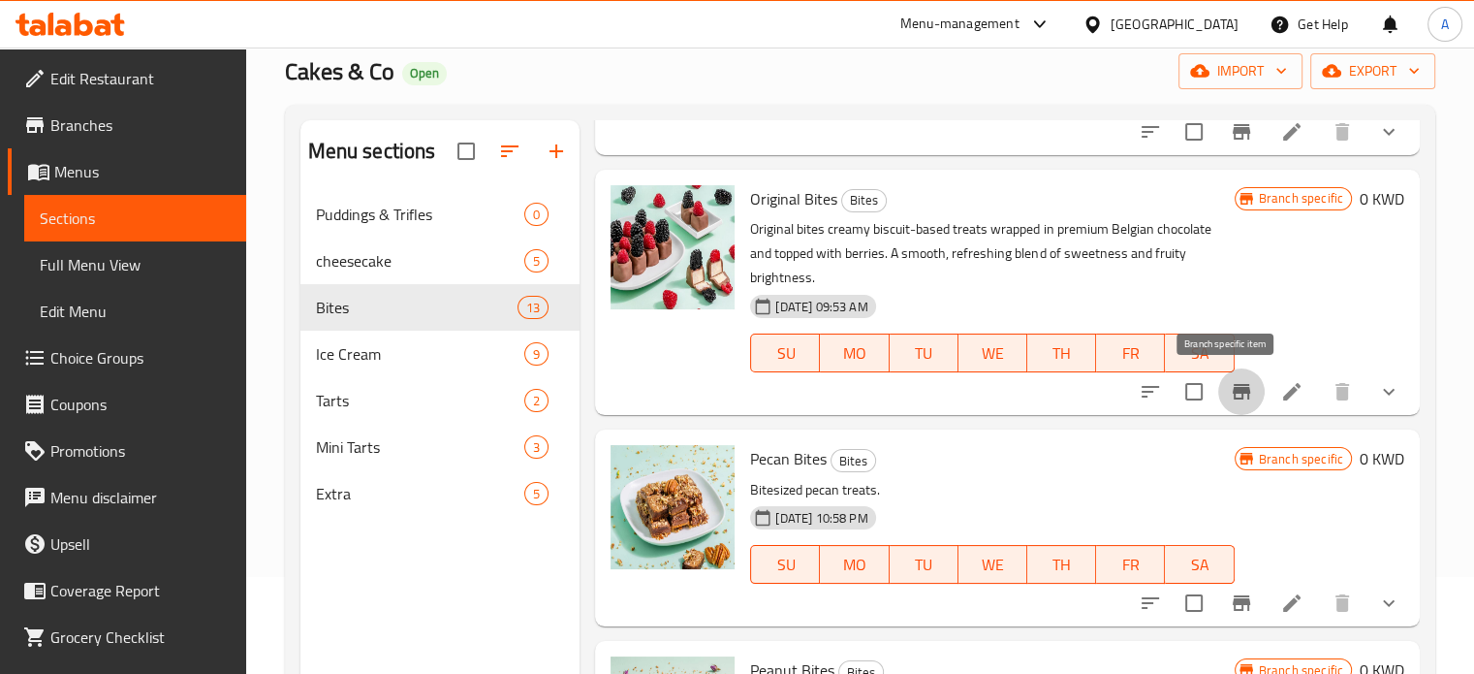
click at [1230, 394] on icon "Branch-specific-item" at bounding box center [1241, 391] width 23 height 23
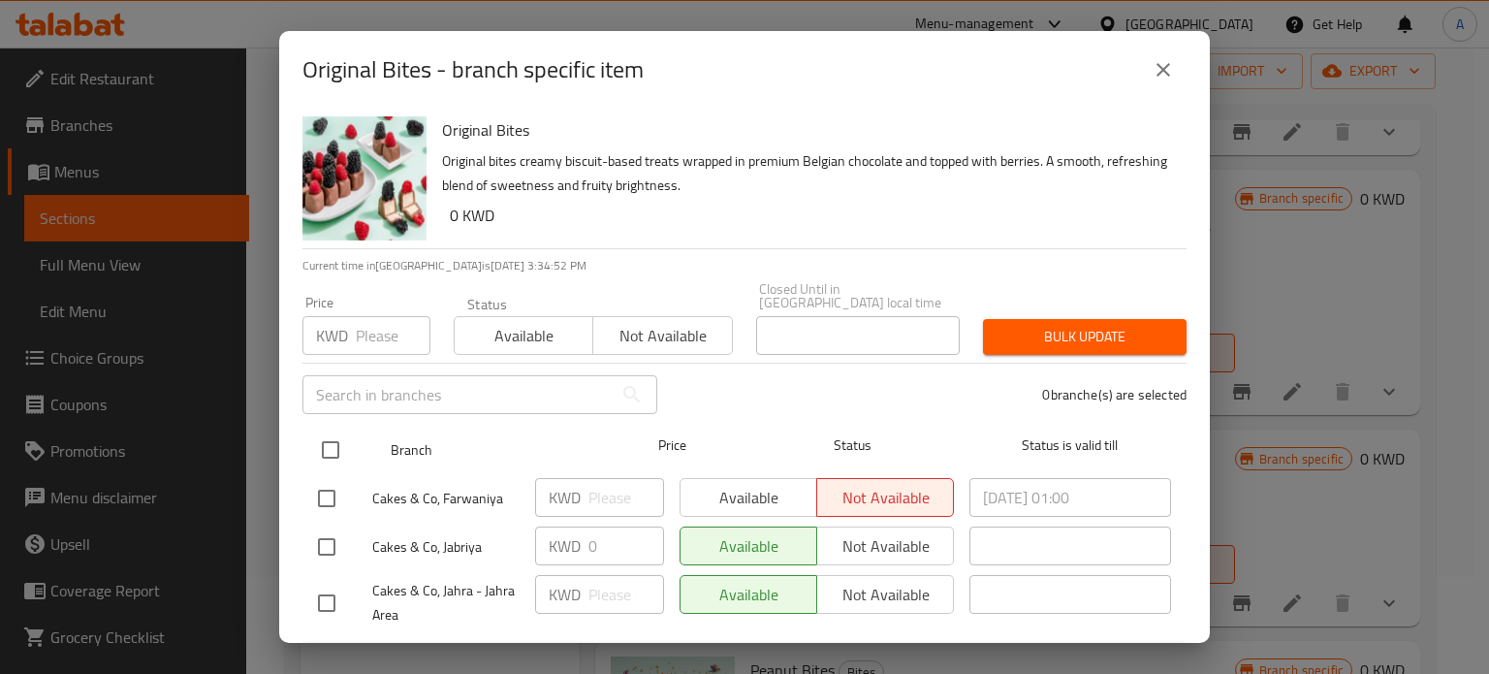
click at [331, 437] on input "checkbox" at bounding box center [330, 449] width 41 height 41
checkbox input "true"
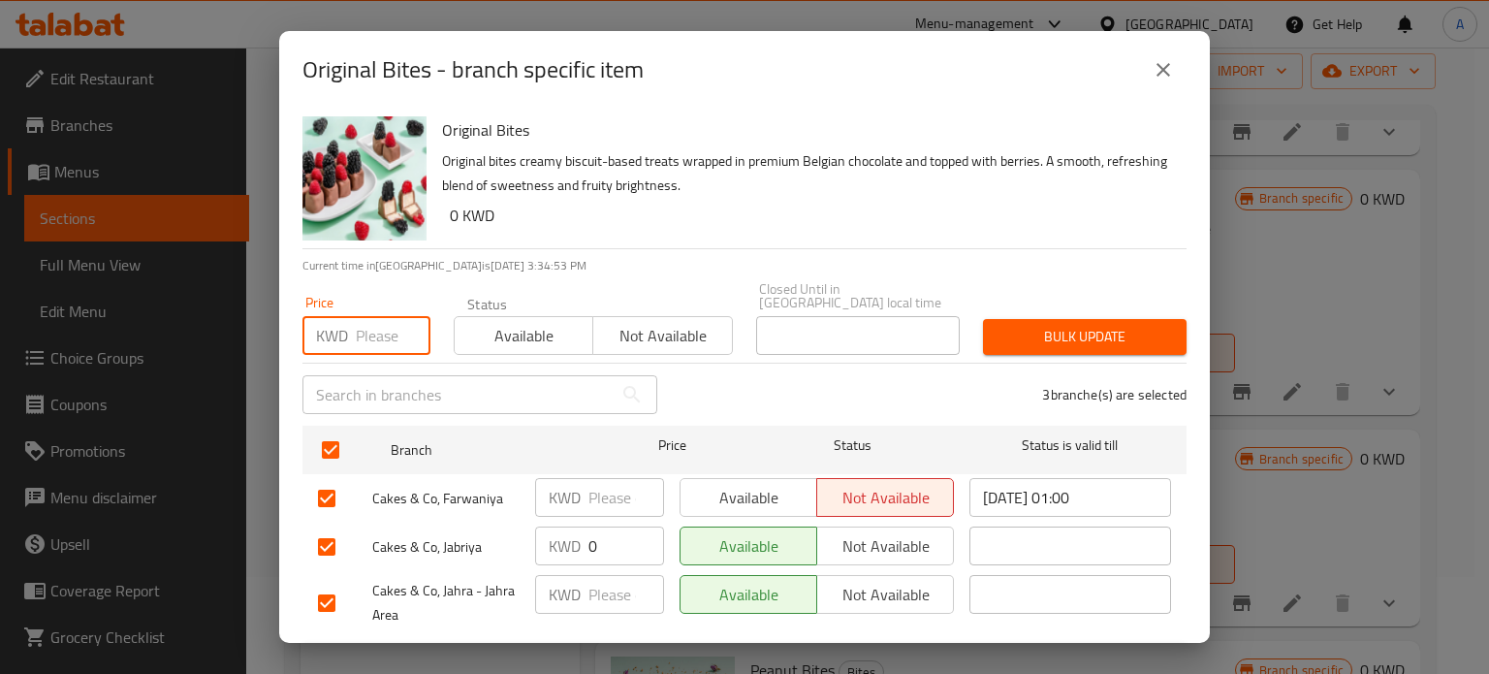
click at [381, 329] on input "number" at bounding box center [393, 335] width 75 height 39
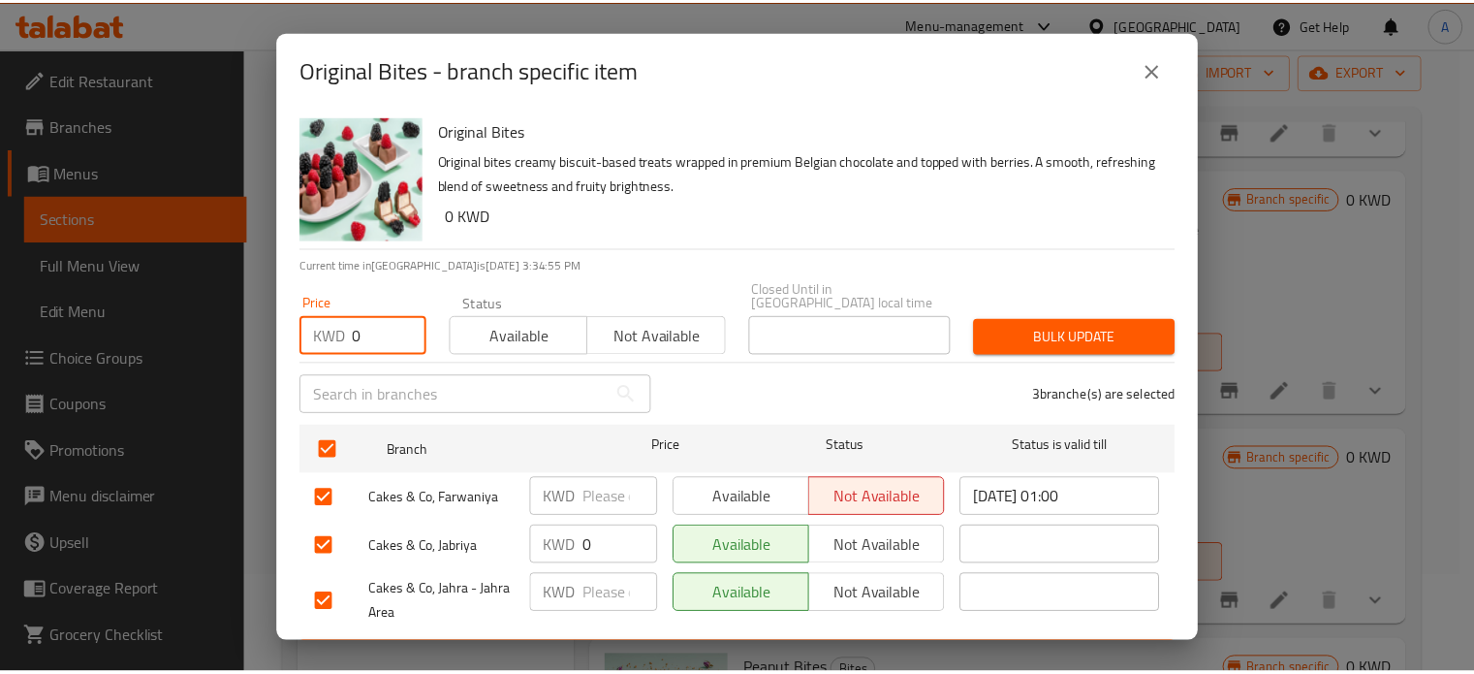
scroll to position [29, 0]
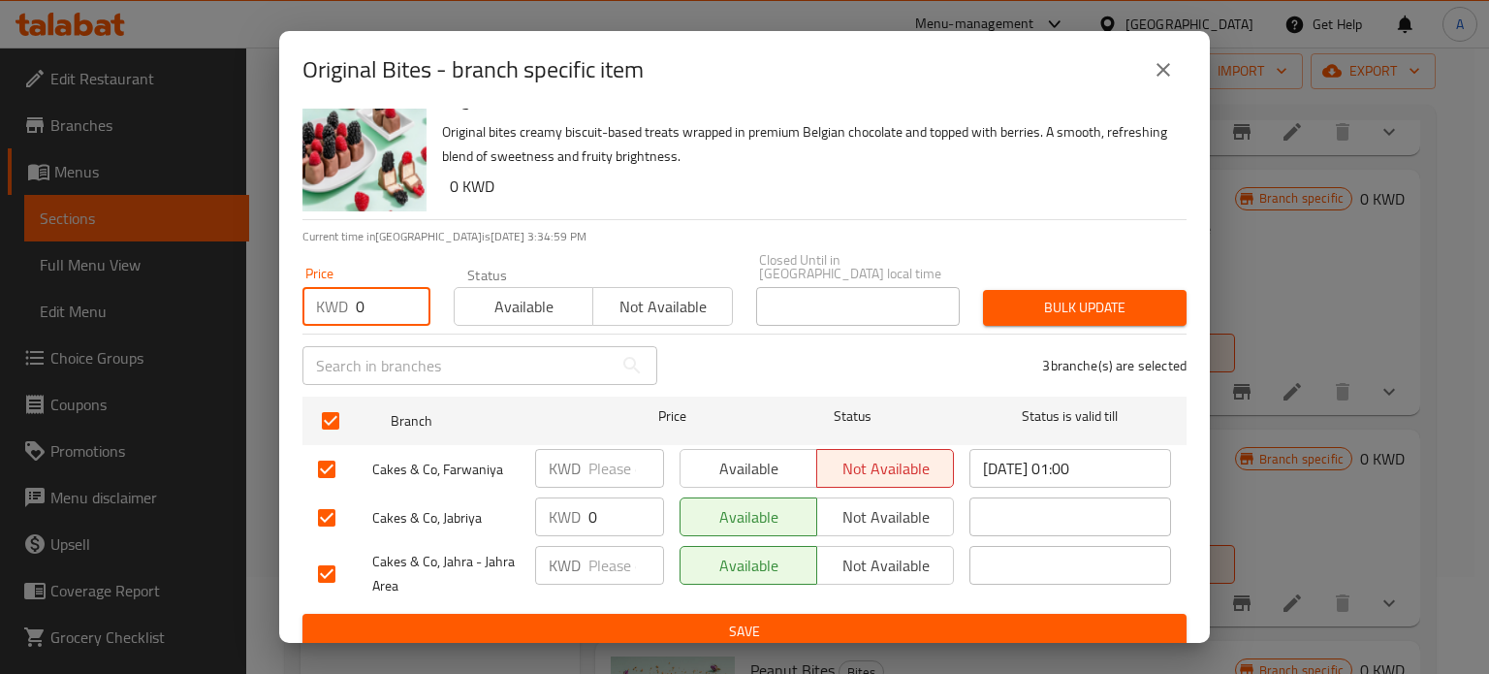
type input "0"
click at [1058, 296] on span "Bulk update" at bounding box center [1084, 308] width 173 height 24
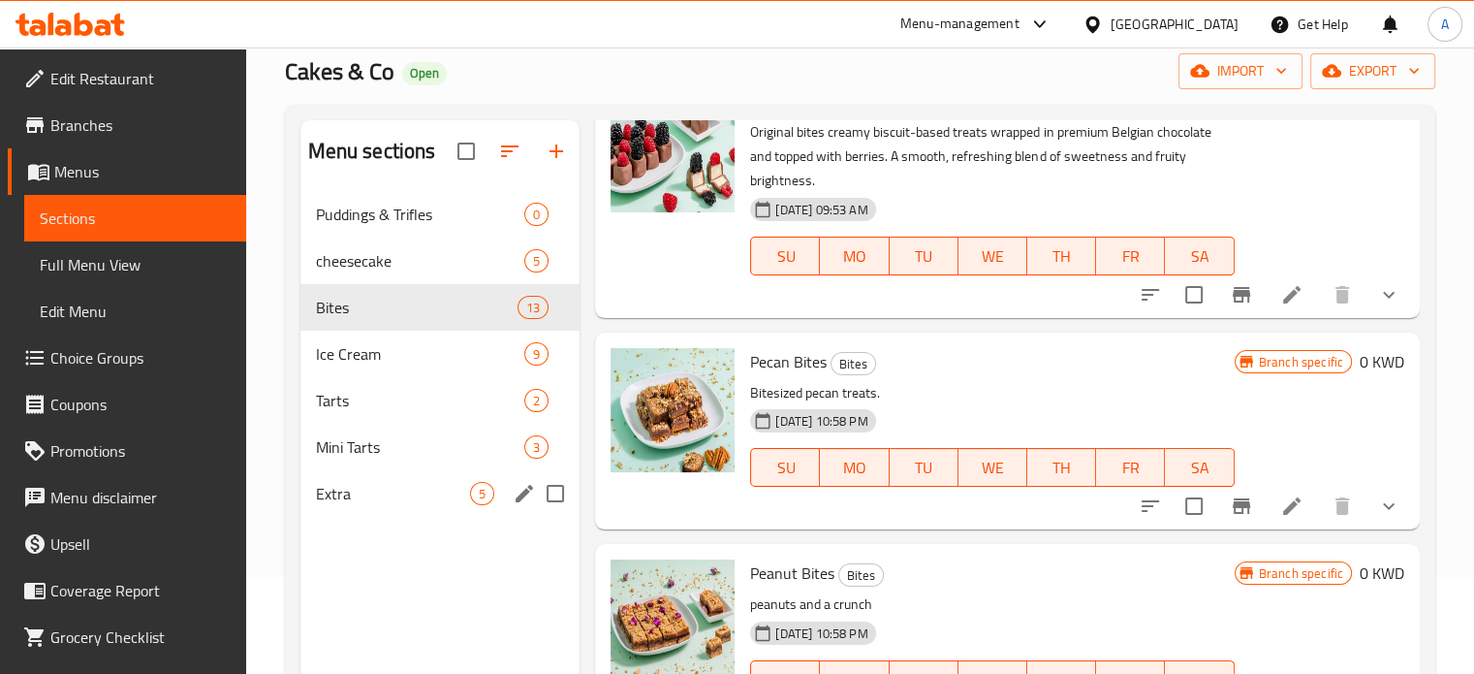
click at [357, 491] on span "Extra" at bounding box center [393, 493] width 155 height 23
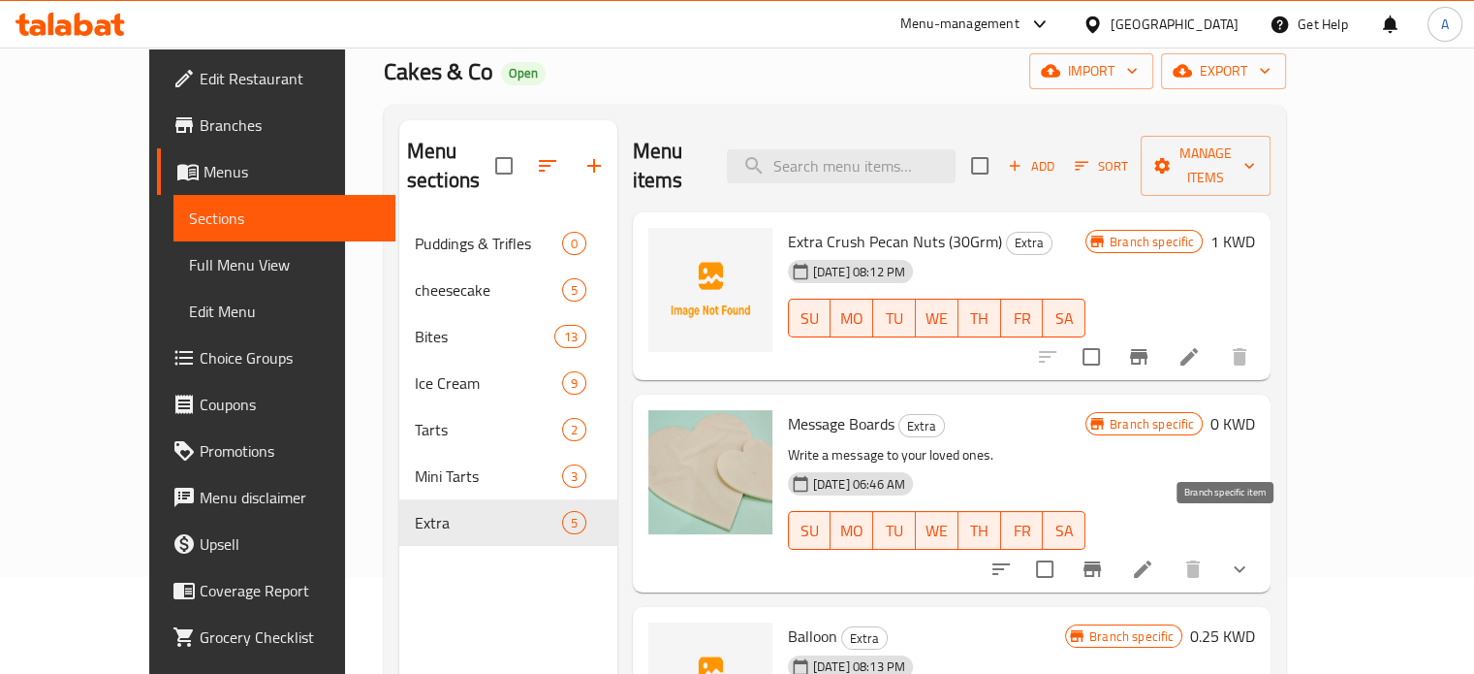
click at [1101, 561] on icon "Branch-specific-item" at bounding box center [1092, 569] width 17 height 16
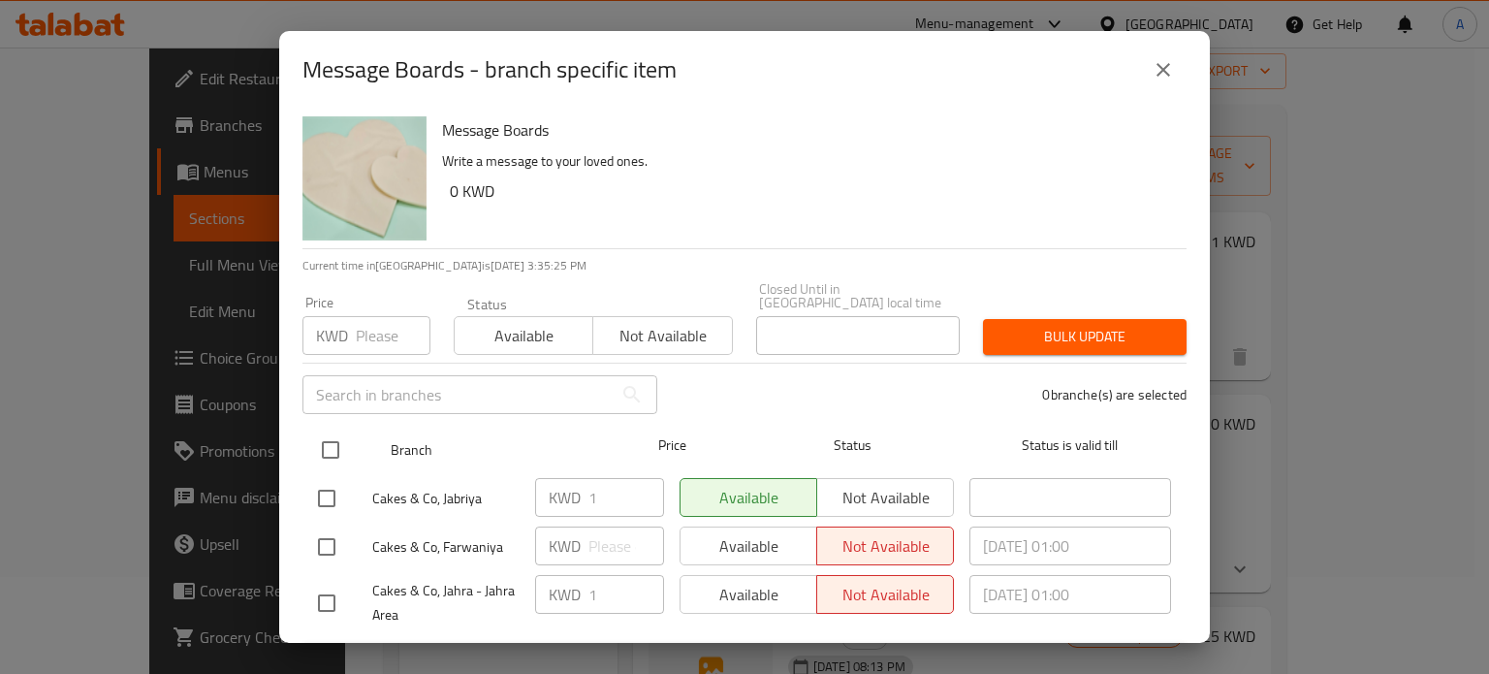
click at [327, 437] on input "checkbox" at bounding box center [330, 449] width 41 height 41
checkbox input "true"
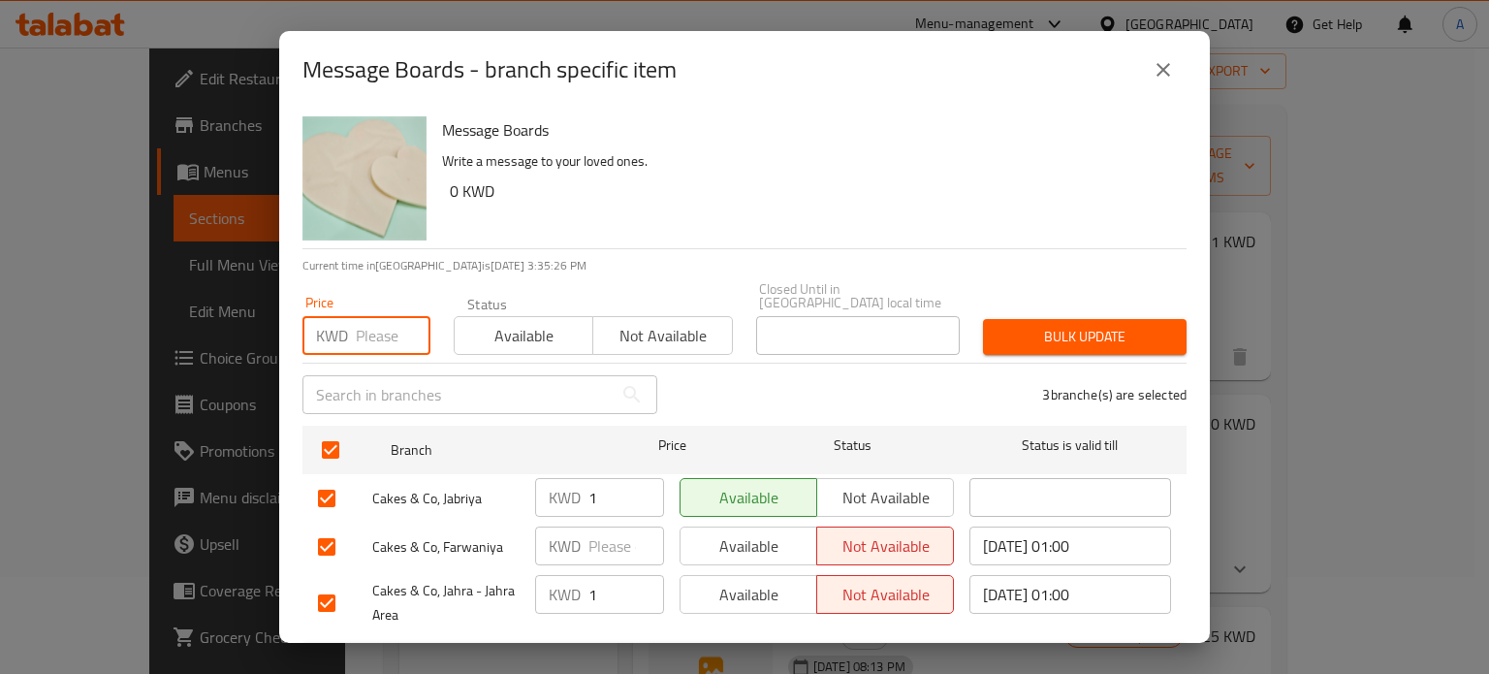
click at [380, 318] on input "number" at bounding box center [393, 335] width 75 height 39
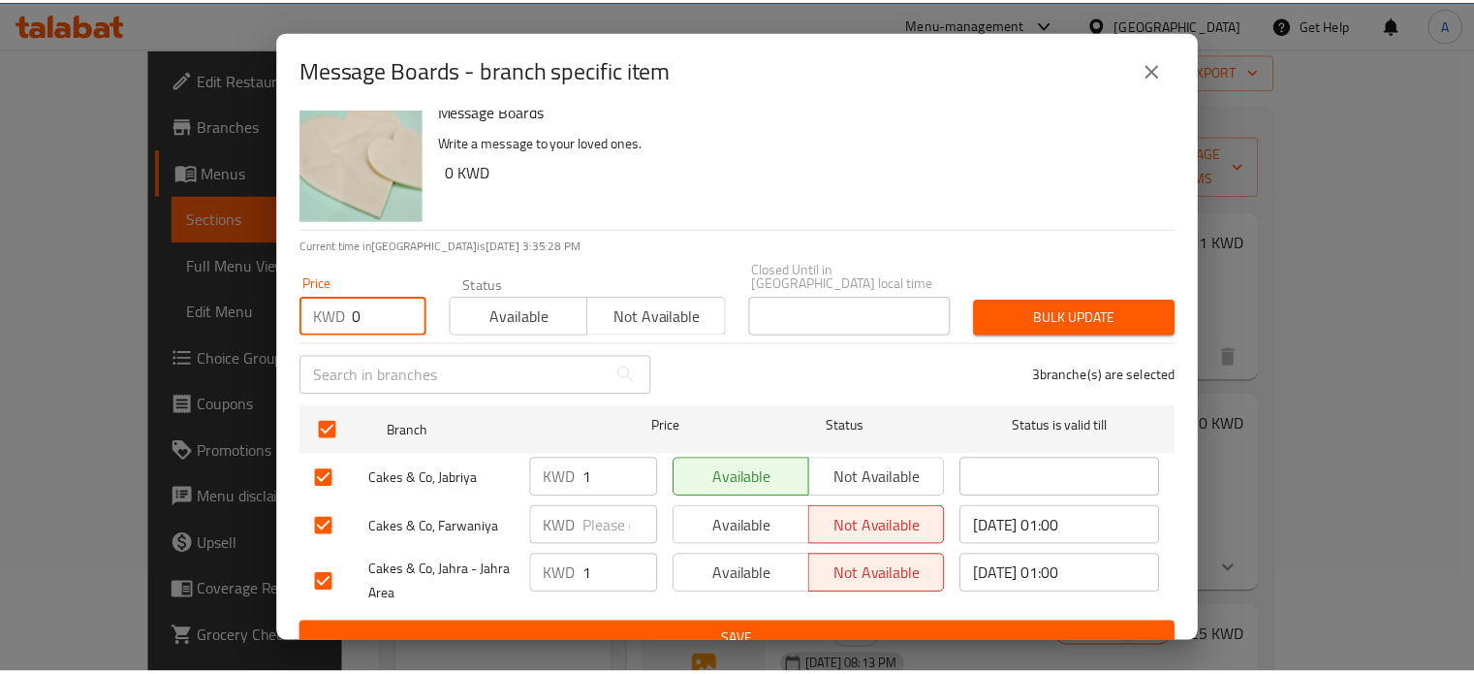
scroll to position [29, 0]
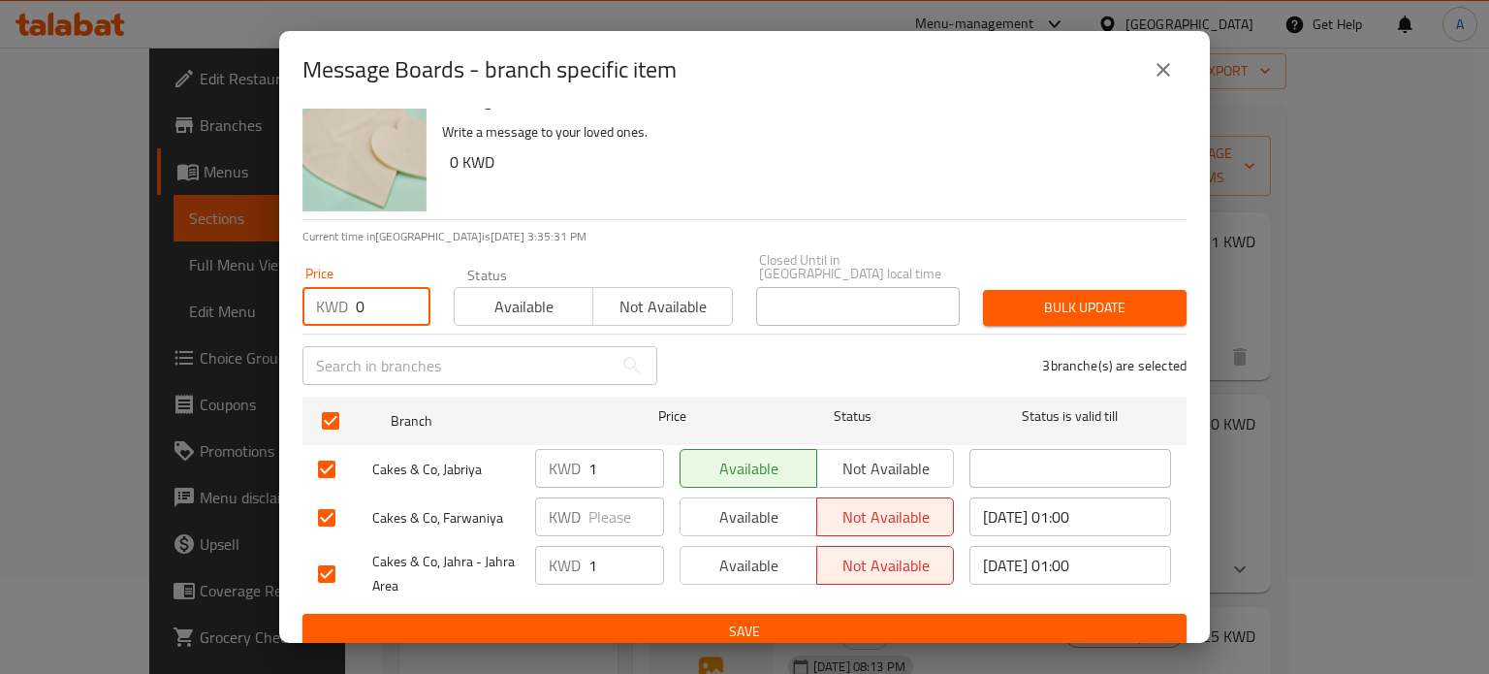
type input "0"
click at [1031, 300] on span "Bulk update" at bounding box center [1084, 308] width 173 height 24
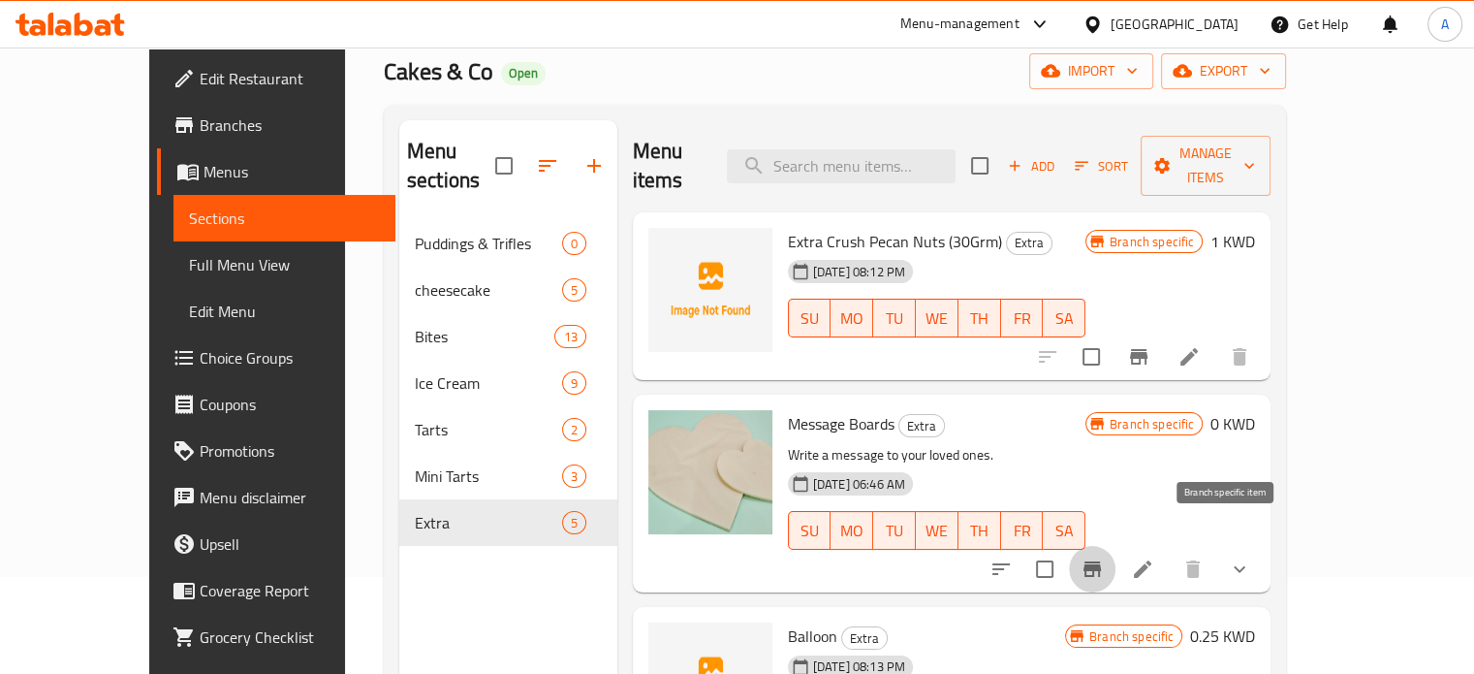
click at [1104, 557] on icon "Branch-specific-item" at bounding box center [1092, 568] width 23 height 23
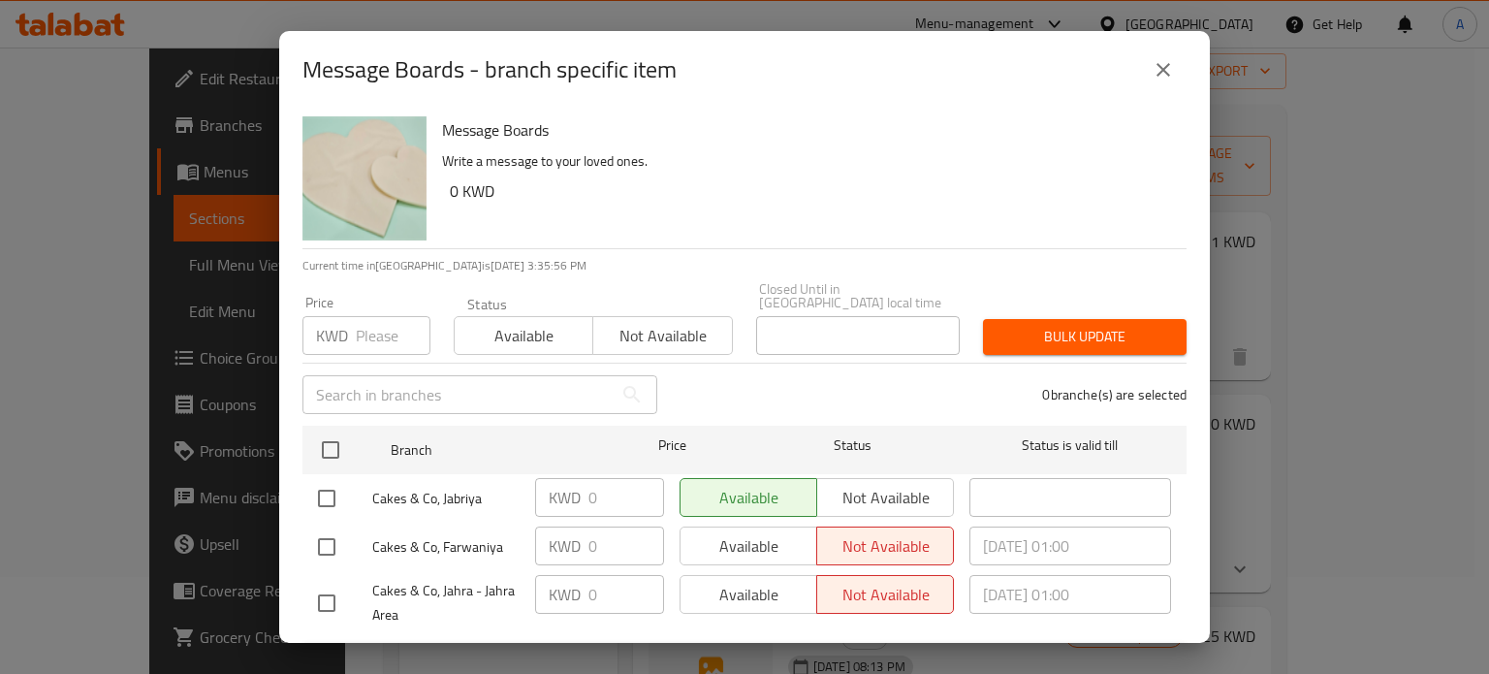
click at [1171, 68] on icon "close" at bounding box center [1163, 69] width 23 height 23
